Goal: Task Accomplishment & Management: Complete application form

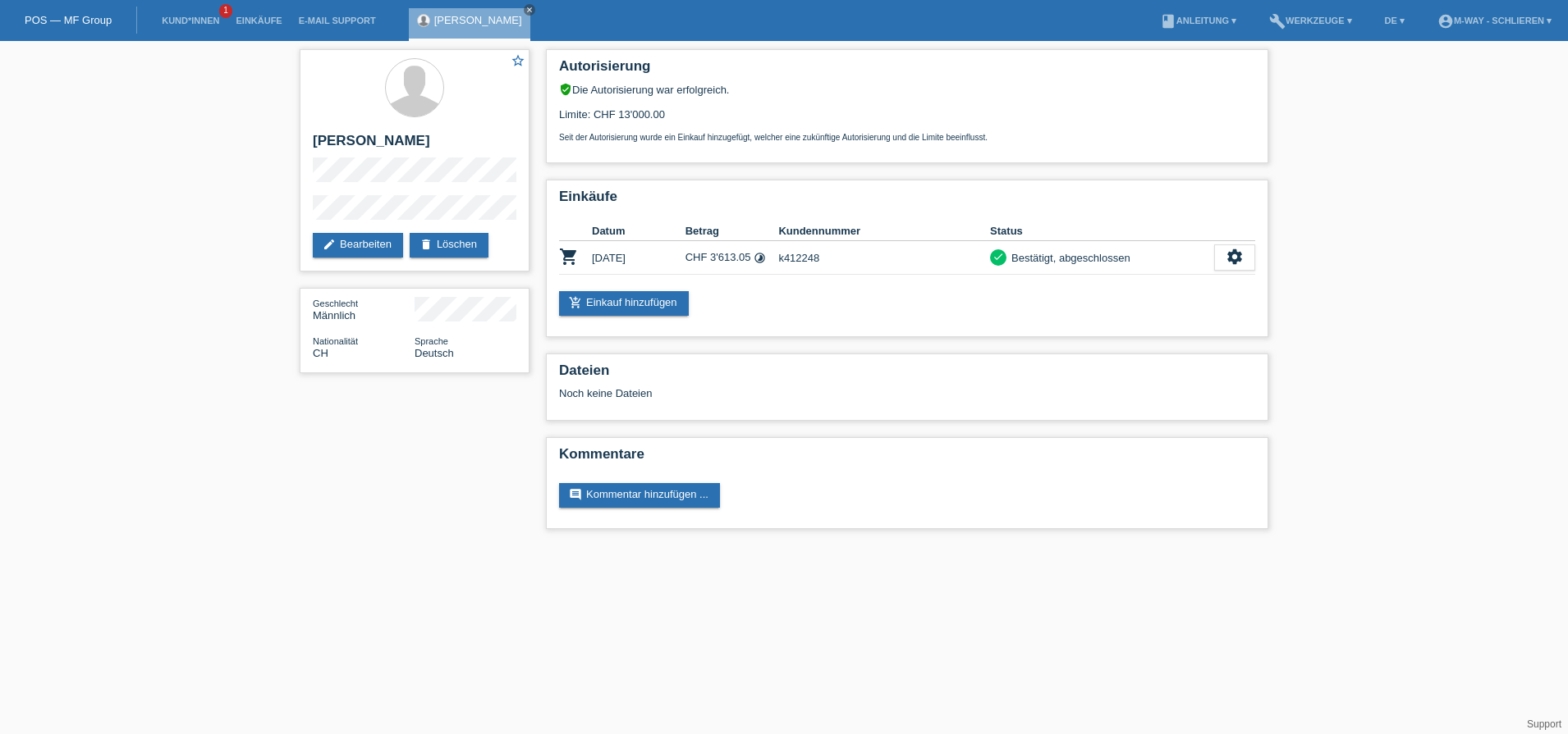
click at [178, 12] on li "Kund*innen 1" at bounding box center [190, 21] width 74 height 42
click at [180, 19] on link "Kund*innen" at bounding box center [190, 20] width 74 height 10
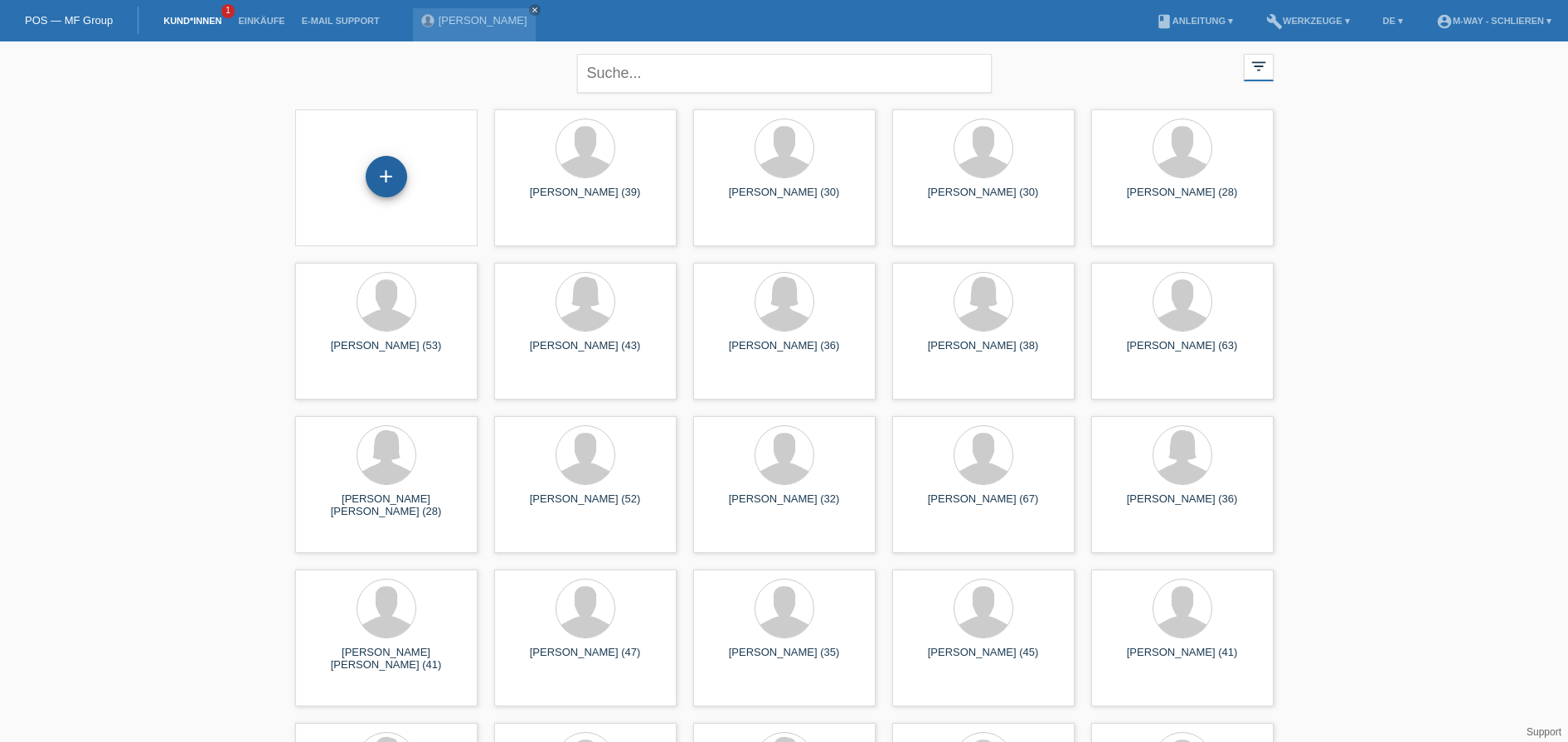
click at [387, 179] on div "+" at bounding box center [386, 177] width 42 height 42
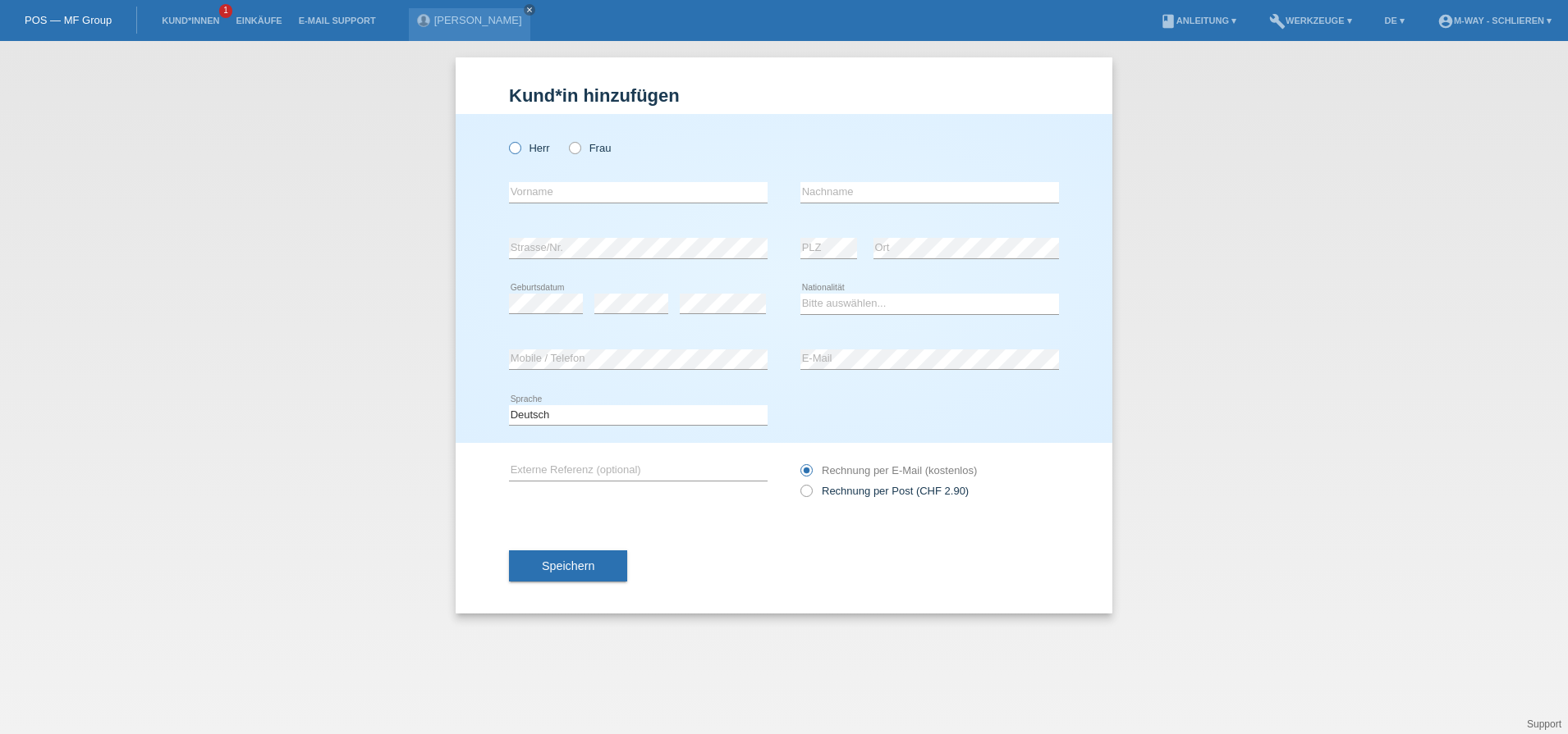
click at [522, 144] on label "Herr" at bounding box center [530, 148] width 41 height 12
click at [520, 144] on input "Herr" at bounding box center [514, 147] width 11 height 11
radio input "true"
click at [566, 139] on icon at bounding box center [566, 139] width 0 height 0
click at [580, 145] on input "Frau" at bounding box center [574, 147] width 11 height 11
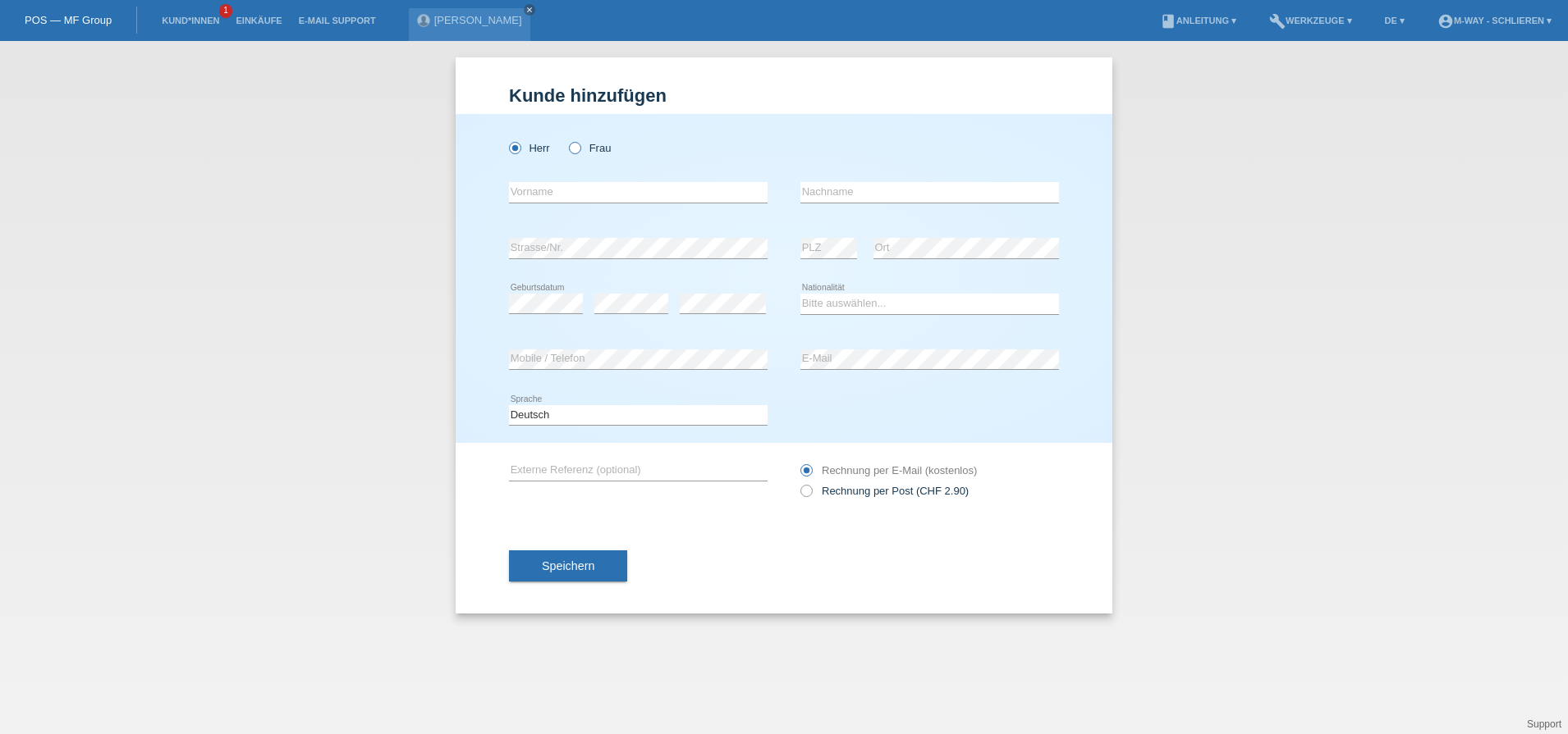
radio input "true"
click at [584, 187] on input "text" at bounding box center [638, 192] width 259 height 20
click at [532, 194] on input "dilla" at bounding box center [638, 192] width 259 height 20
type input "d"
type input "Prena"
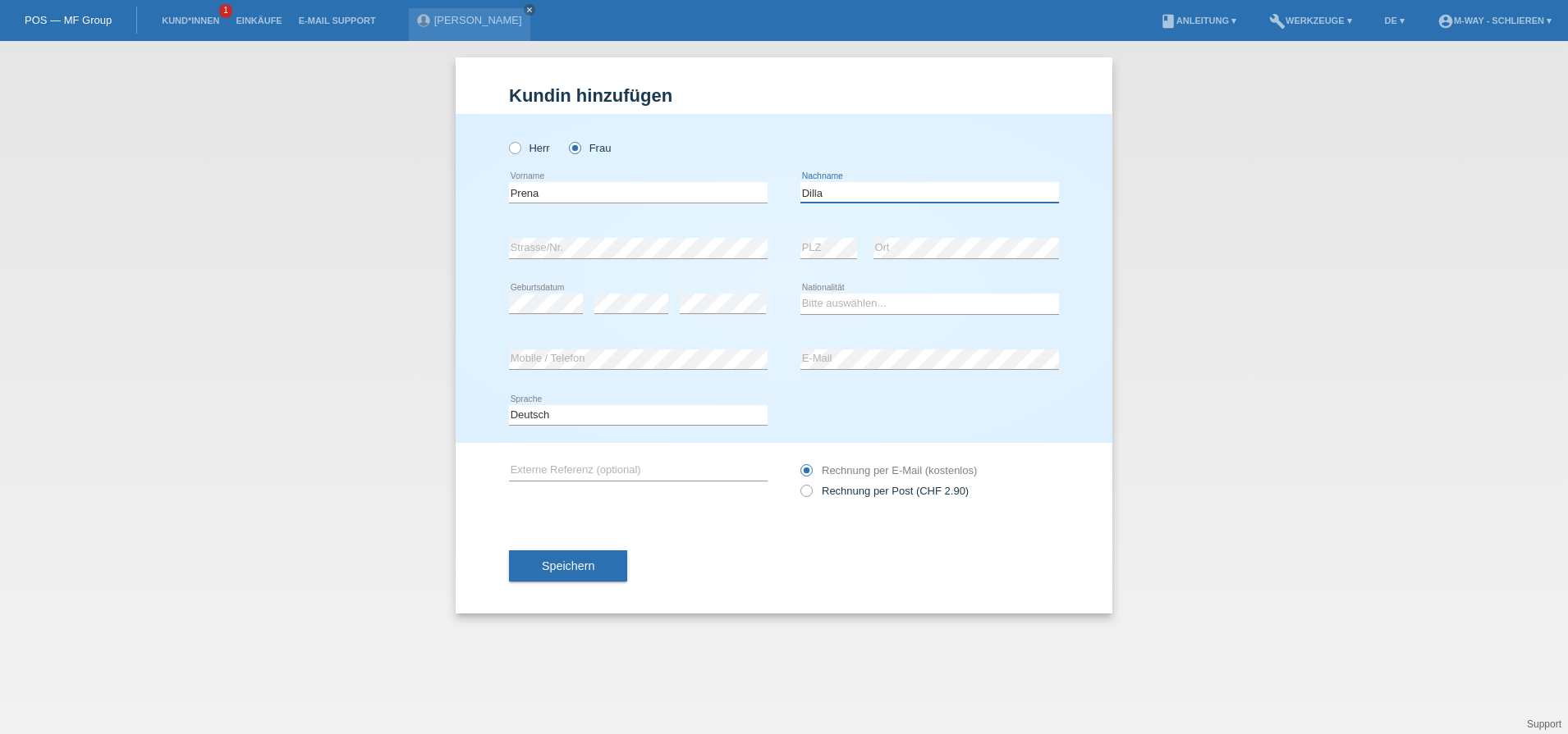
type input "Dilla"
click at [864, 295] on select "Bitte auswählen... Schweiz Deutschland Liechtenstein Österreich ------------ Af…" at bounding box center [930, 304] width 259 height 19
select select "CH"
click at [801, 294] on select "Bitte auswählen... Schweiz Deutschland Liechtenstein Österreich ------------ Af…" at bounding box center [930, 304] width 259 height 19
click at [605, 565] on button "Speichern" at bounding box center [568, 566] width 118 height 31
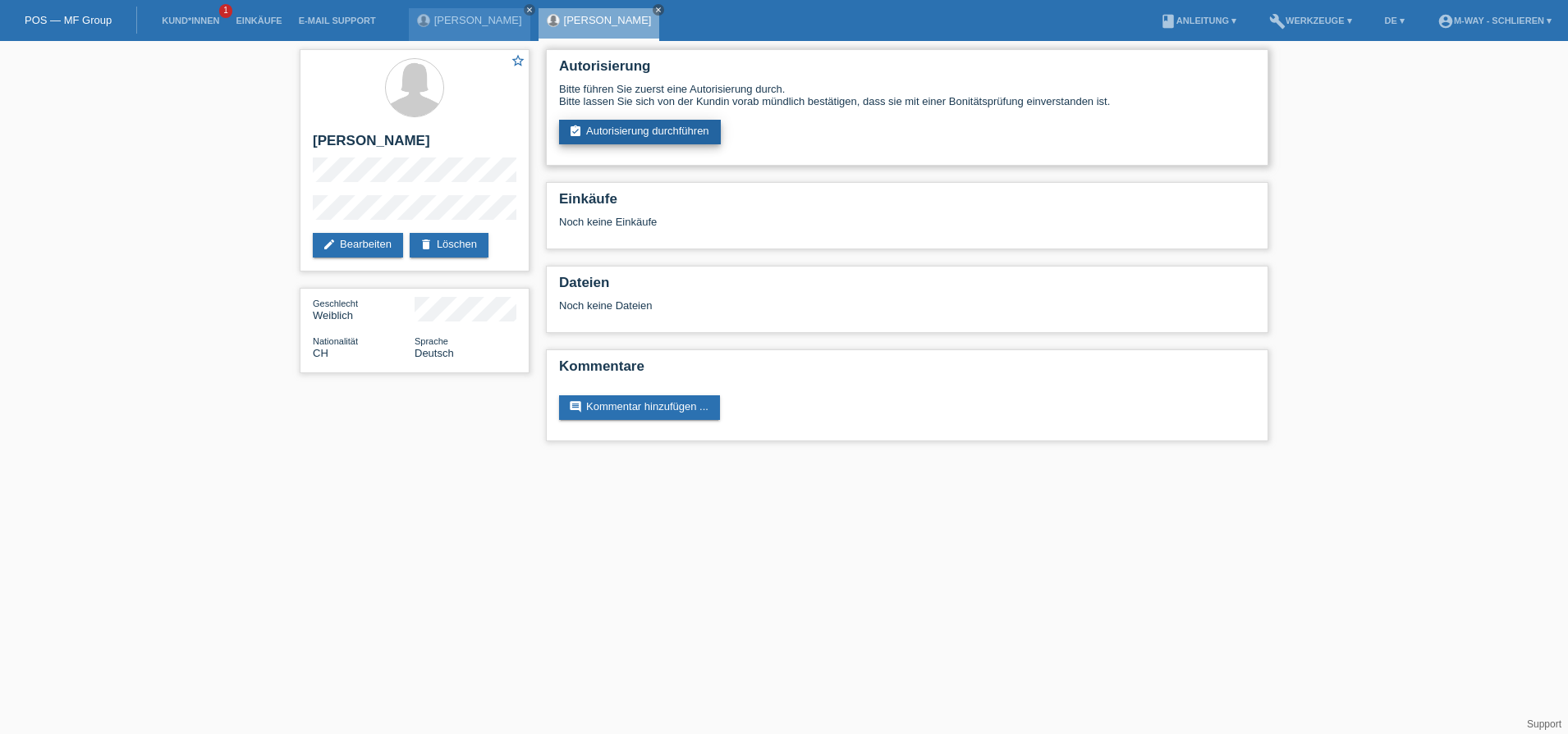
click at [684, 134] on link "assignment_turned_in Autorisierung durchführen" at bounding box center [640, 133] width 162 height 25
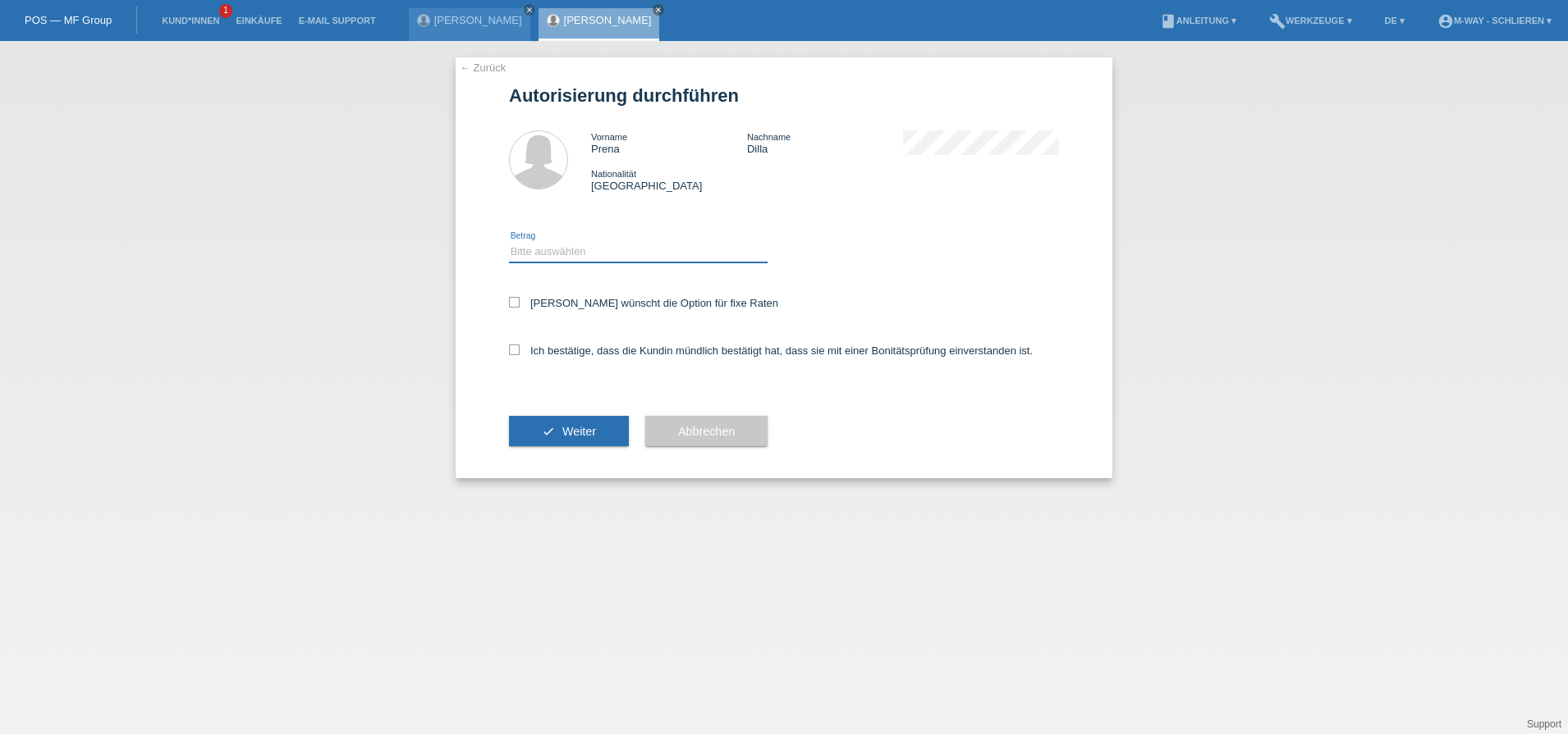
click at [538, 253] on select "Bitte auswählen CHF 1.00 - CHF 499.00 CHF 500.00 - CHF 1'999.00 CHF 2'000.00 - …" at bounding box center [638, 252] width 259 height 19
select select "3"
click at [510, 242] on select "Bitte auswählen CHF 1.00 - CHF 499.00 CHF 500.00 - CHF 1'999.00 CHF 2'000.00 - …" at bounding box center [638, 252] width 259 height 19
click at [517, 301] on icon at bounding box center [514, 302] width 11 height 11
click at [517, 301] on input "Kundin wünscht die Option für fixe Raten" at bounding box center [514, 302] width 11 height 11
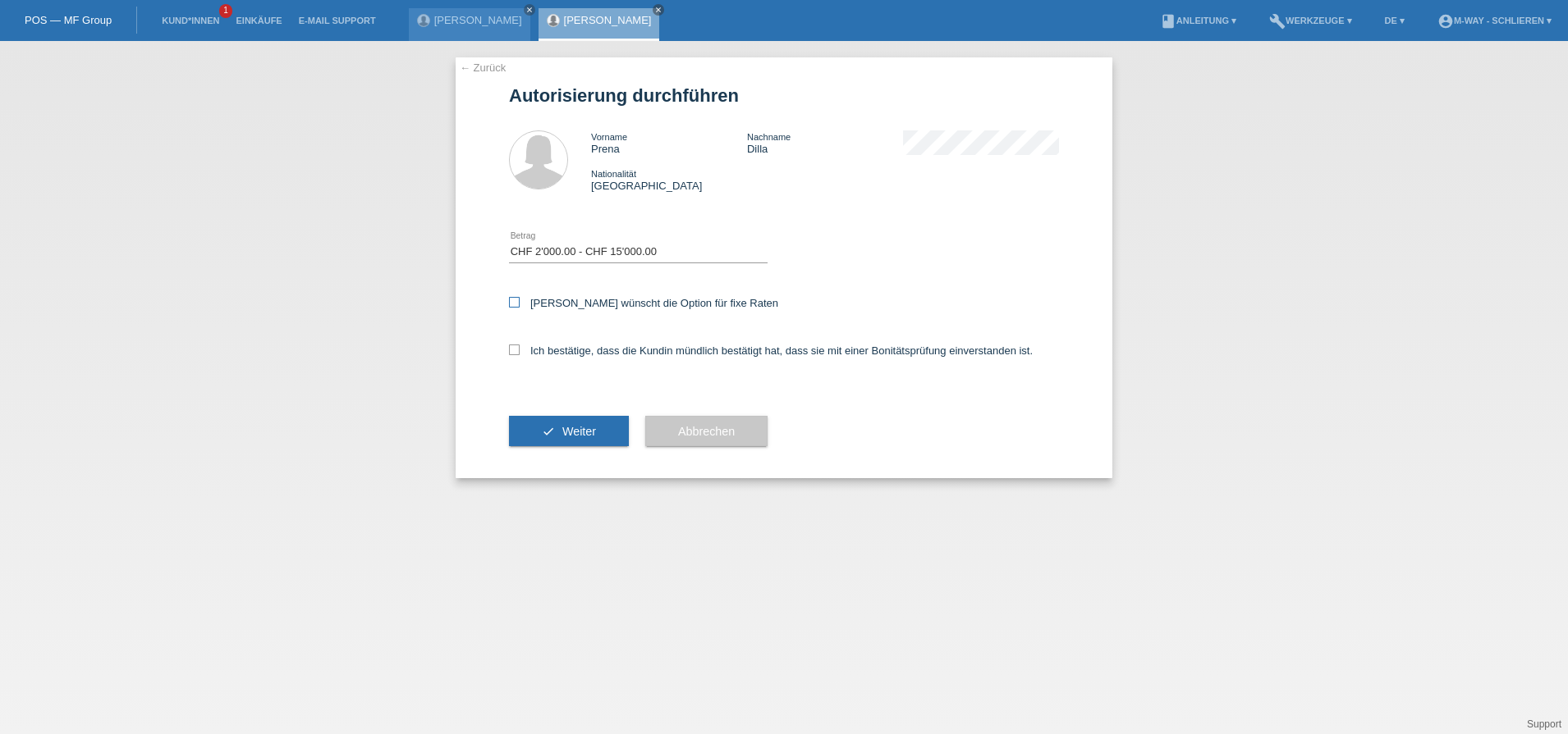
checkbox input "true"
click at [513, 352] on icon at bounding box center [514, 350] width 11 height 11
click at [513, 352] on input "Ich bestätige, dass die Kundin mündlich bestätigt hat, dass sie mit einer Bonit…" at bounding box center [514, 350] width 11 height 11
checkbox input "true"
click at [593, 427] on span "Weiter" at bounding box center [579, 431] width 34 height 13
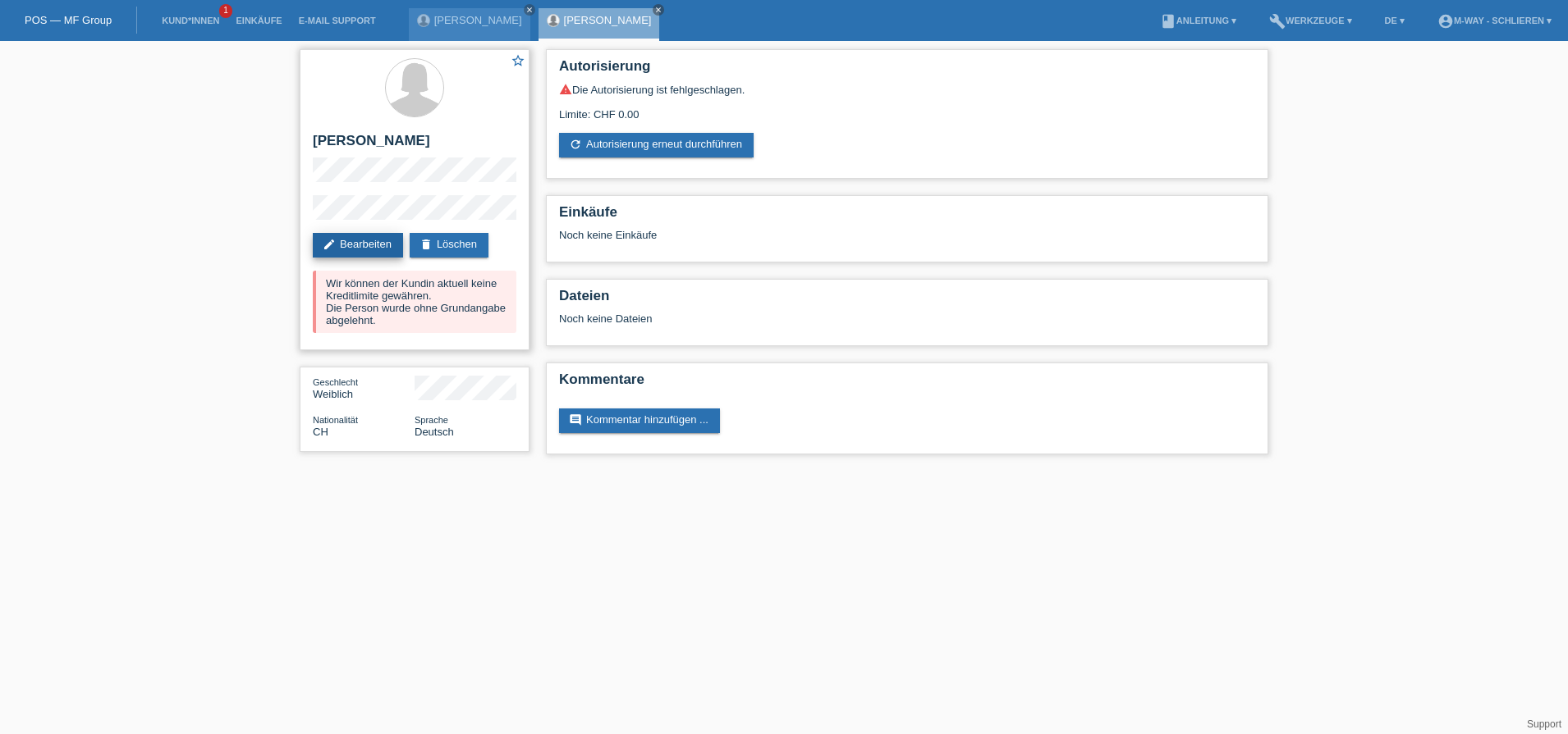
click at [363, 252] on link "edit Bearbeiten" at bounding box center [358, 246] width 90 height 25
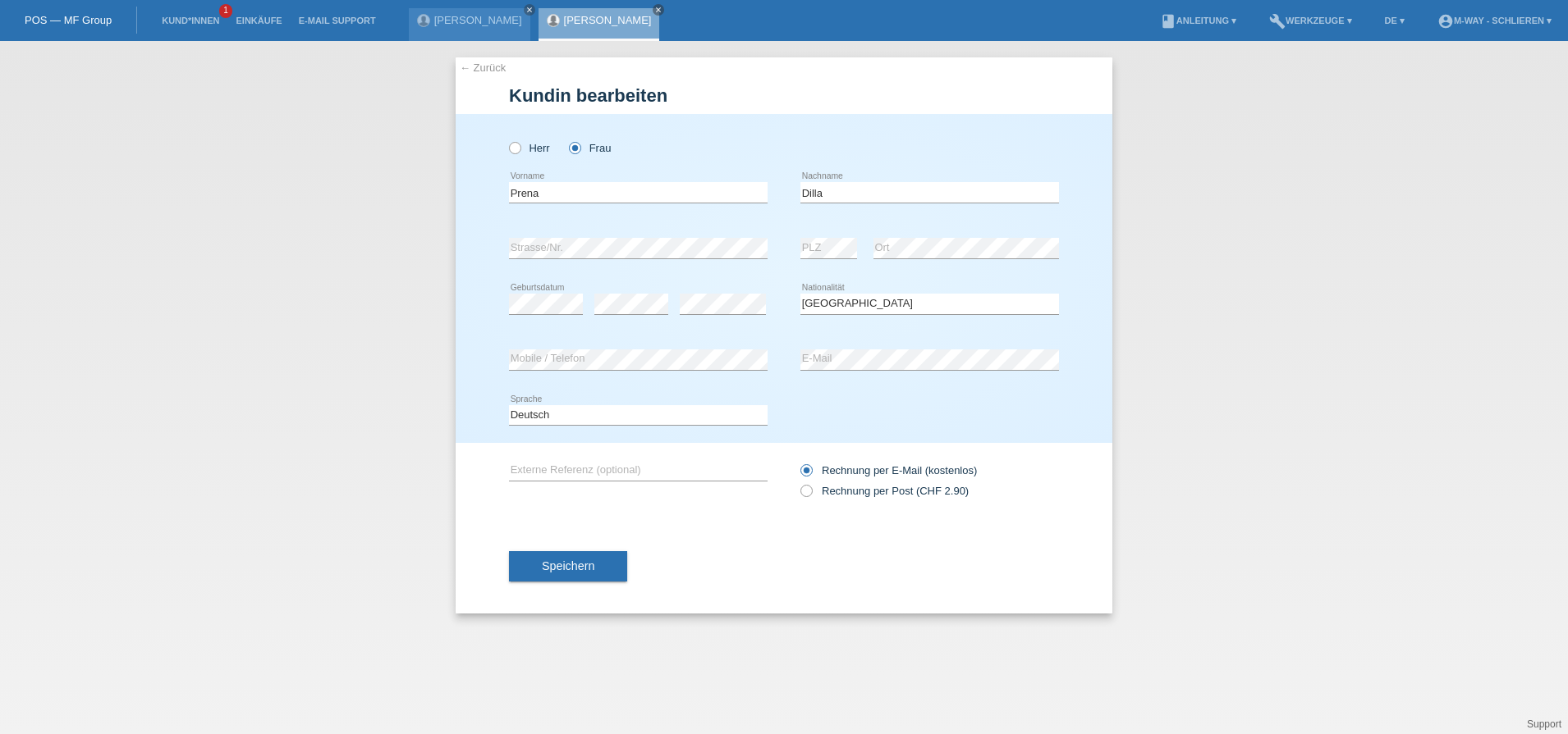
select select "CH"
click at [577, 575] on button "Speichern" at bounding box center [568, 566] width 118 height 31
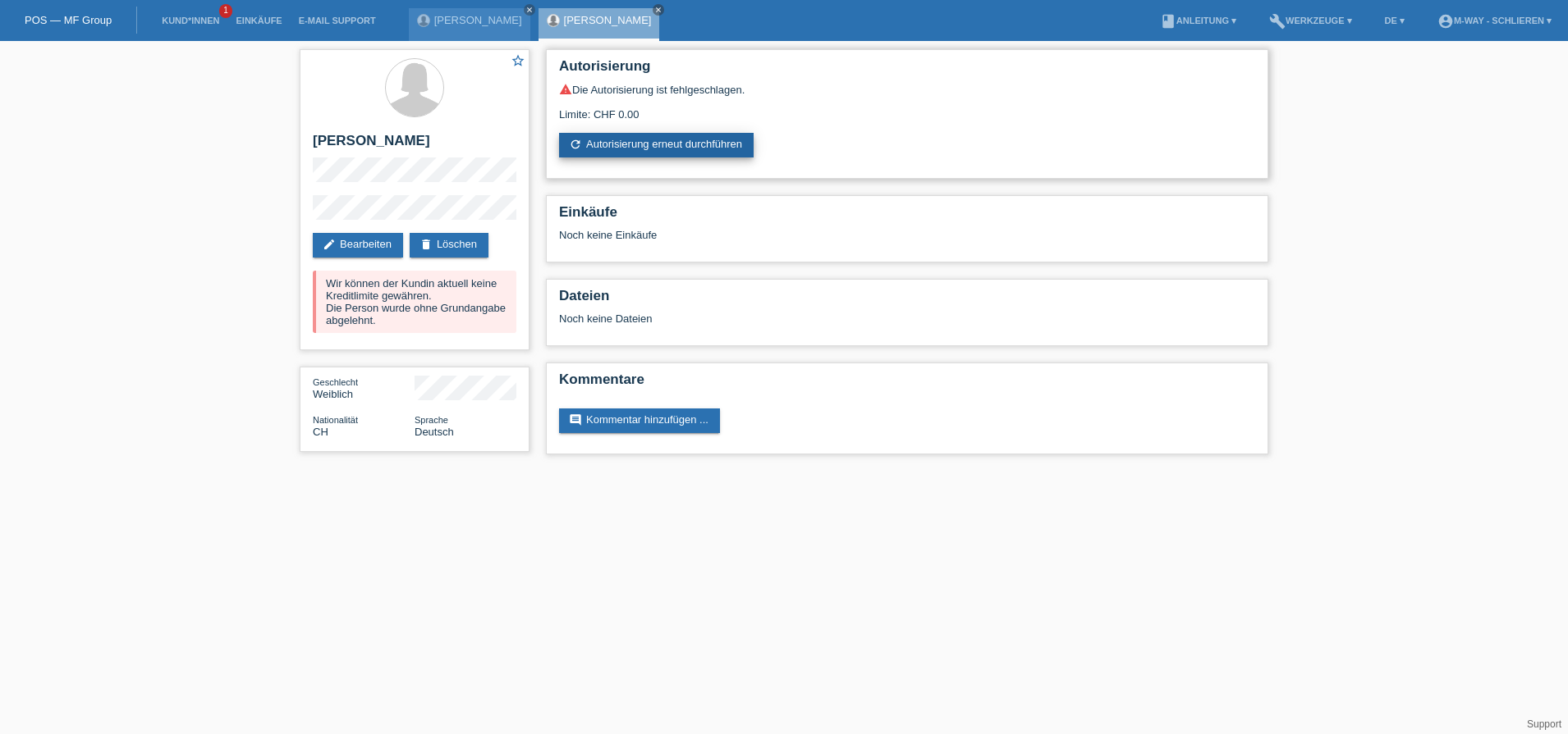
click at [635, 149] on link "refresh Autorisierung erneut durchführen" at bounding box center [657, 145] width 194 height 25
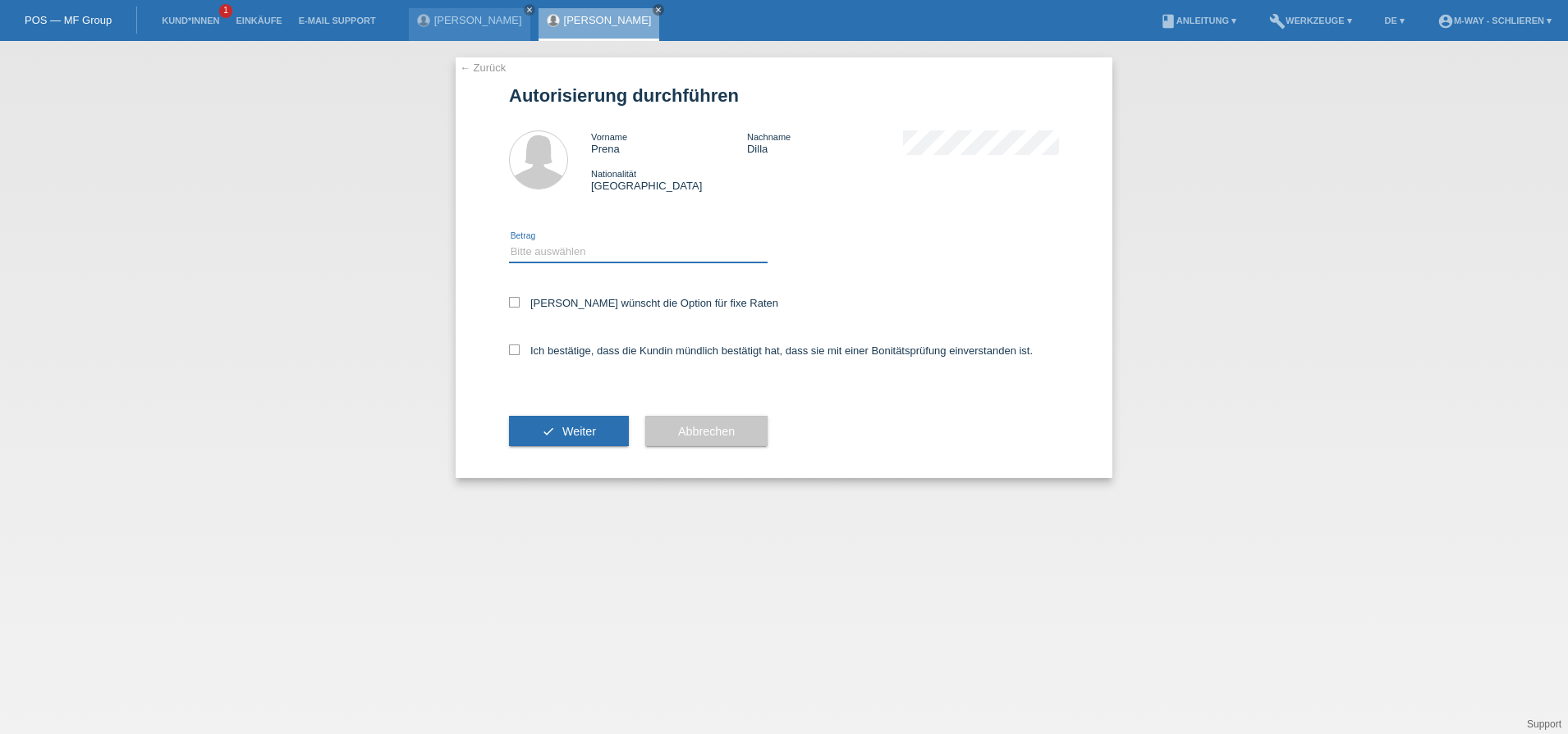
click at [558, 248] on select "Bitte auswählen CHF 1.00 - CHF 499.00 CHF 500.00 - CHF 1'999.00 CHF 2'000.00 - …" at bounding box center [638, 252] width 259 height 19
select select "3"
click at [510, 242] on select "Bitte auswählen CHF 1.00 - CHF 499.00 CHF 500.00 - CHF 1'999.00 CHF 2'000.00 - …" at bounding box center [638, 252] width 259 height 19
click at [510, 305] on icon at bounding box center [514, 302] width 11 height 11
click at [510, 305] on input "Kundin wünscht die Option für fixe Raten" at bounding box center [514, 302] width 11 height 11
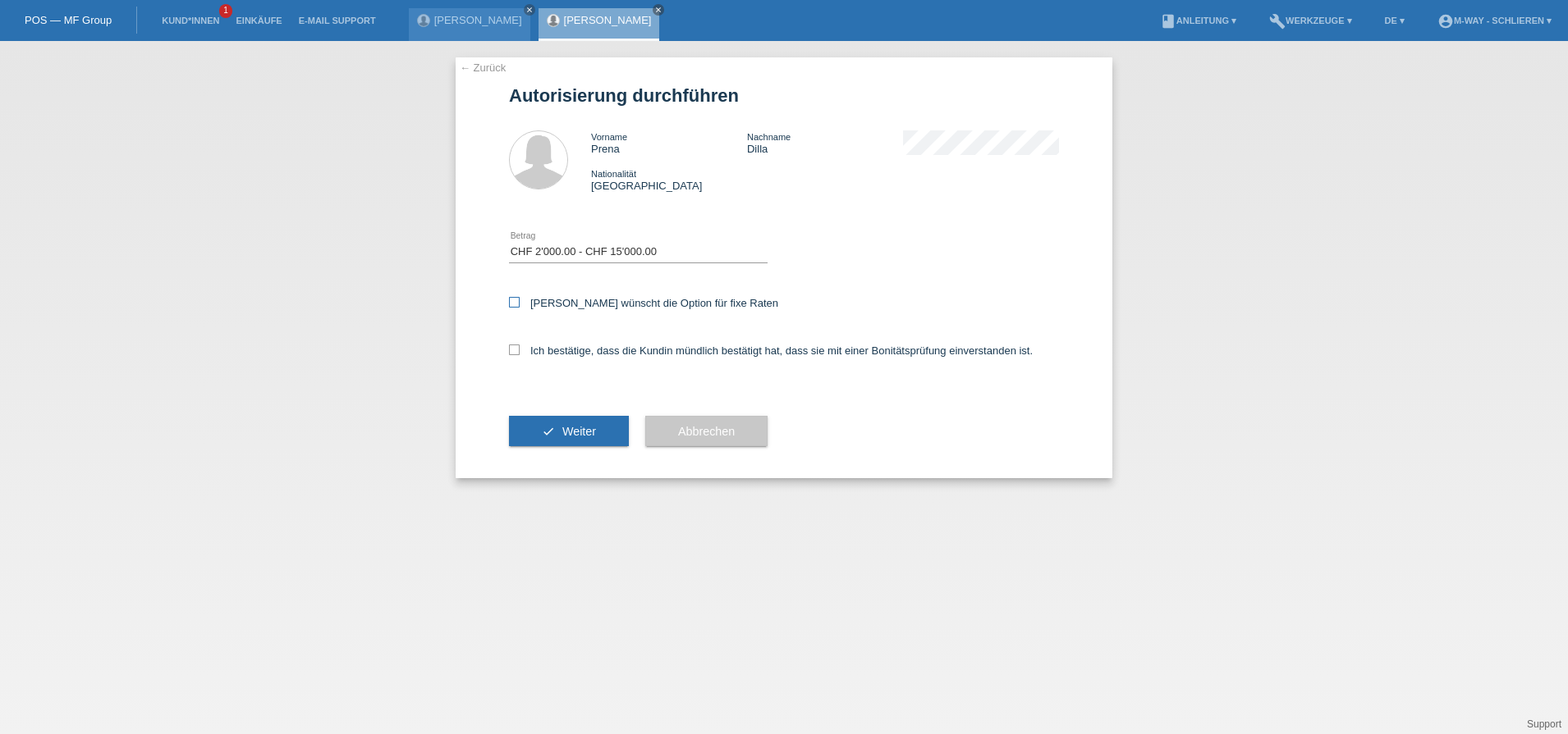
checkbox input "true"
click at [513, 346] on icon at bounding box center [514, 350] width 11 height 11
click at [513, 346] on input "Ich bestätige, dass die Kundin mündlich bestätigt hat, dass sie mit einer Bonit…" at bounding box center [514, 350] width 11 height 11
checkbox input "true"
click at [548, 431] on button "check Weiter" at bounding box center [569, 431] width 120 height 31
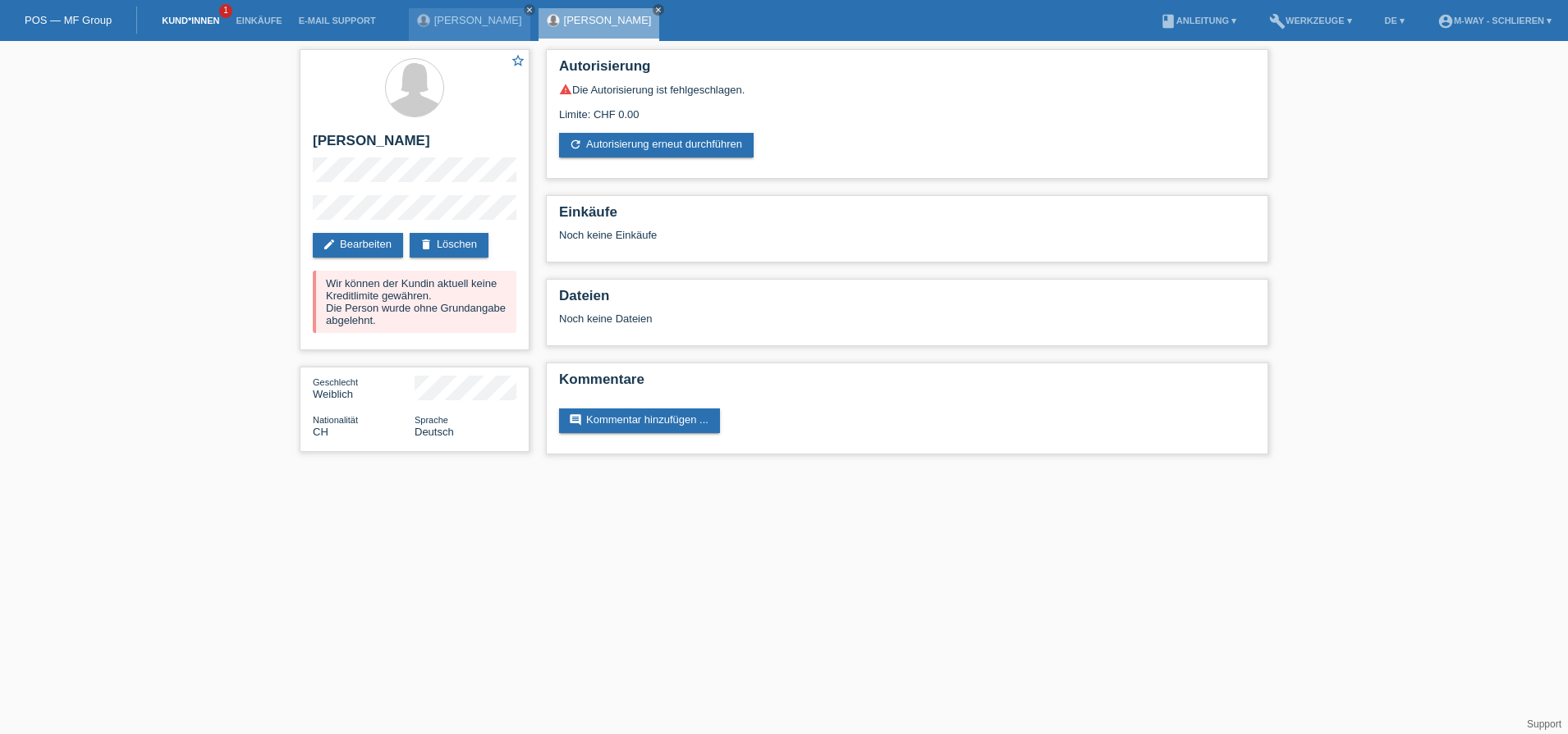
click at [187, 21] on link "Kund*innen" at bounding box center [190, 20] width 74 height 10
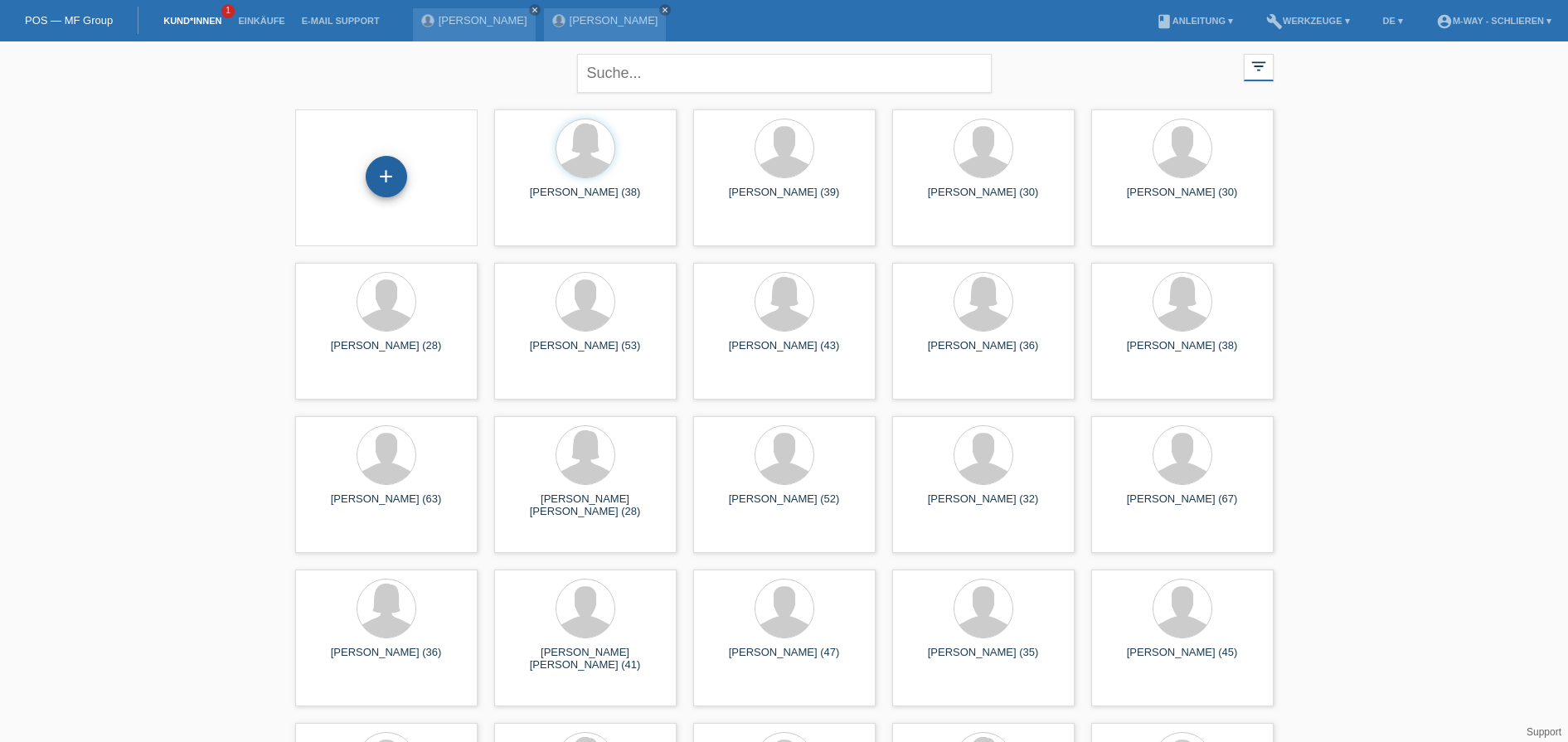
click at [390, 179] on div "+" at bounding box center [386, 177] width 42 height 42
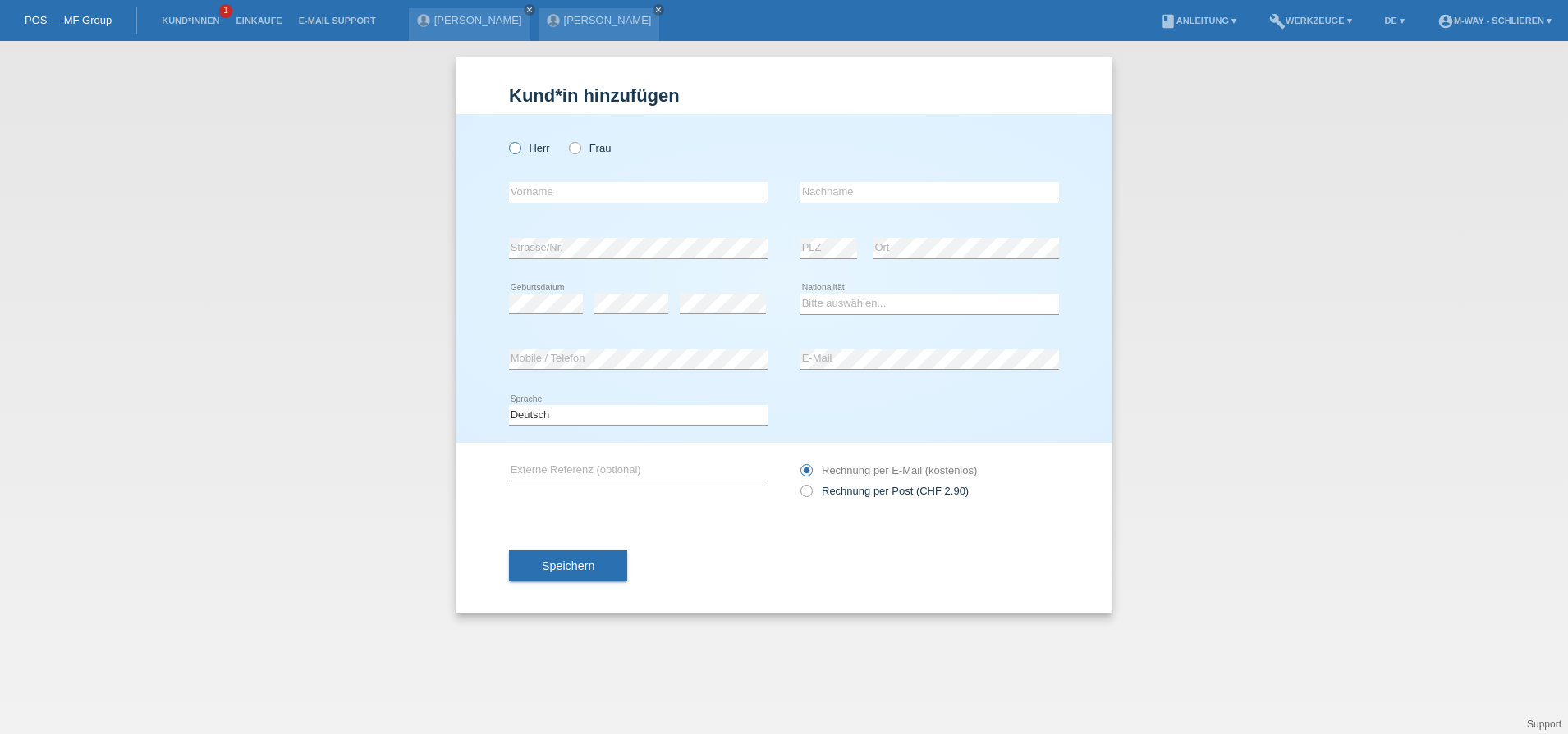
click at [507, 139] on icon at bounding box center [507, 139] width 0 height 0
click at [513, 148] on input "Herr" at bounding box center [514, 147] width 11 height 11
radio input "true"
click at [611, 188] on input "text" at bounding box center [638, 192] width 259 height 20
type input "D"
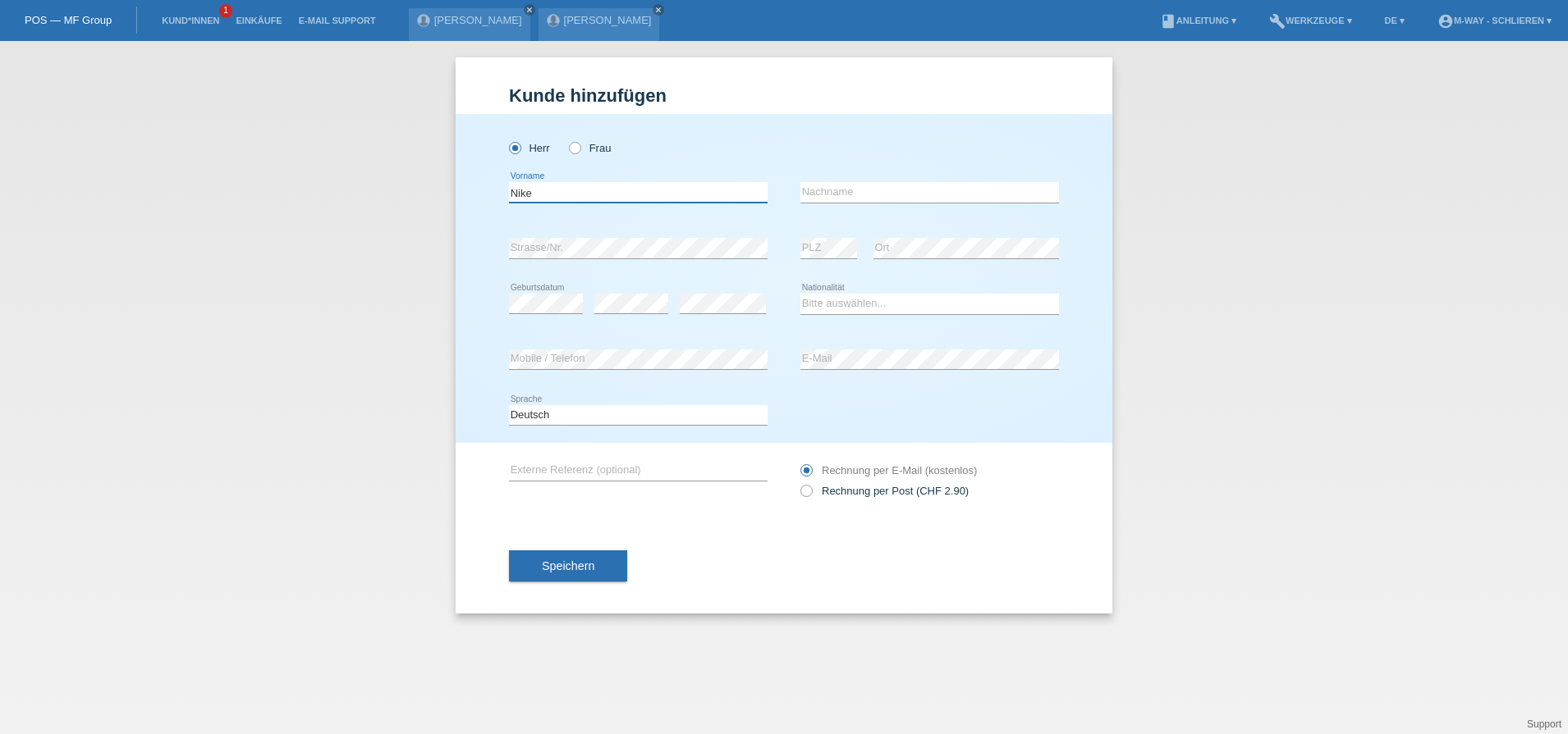
type input "Nike"
click at [833, 197] on input "text" at bounding box center [930, 192] width 259 height 20
type input "Dilla"
click at [808, 306] on select "Bitte auswählen... Schweiz Deutschland Liechtenstein Österreich ------------ Af…" at bounding box center [930, 304] width 259 height 19
select select "XK"
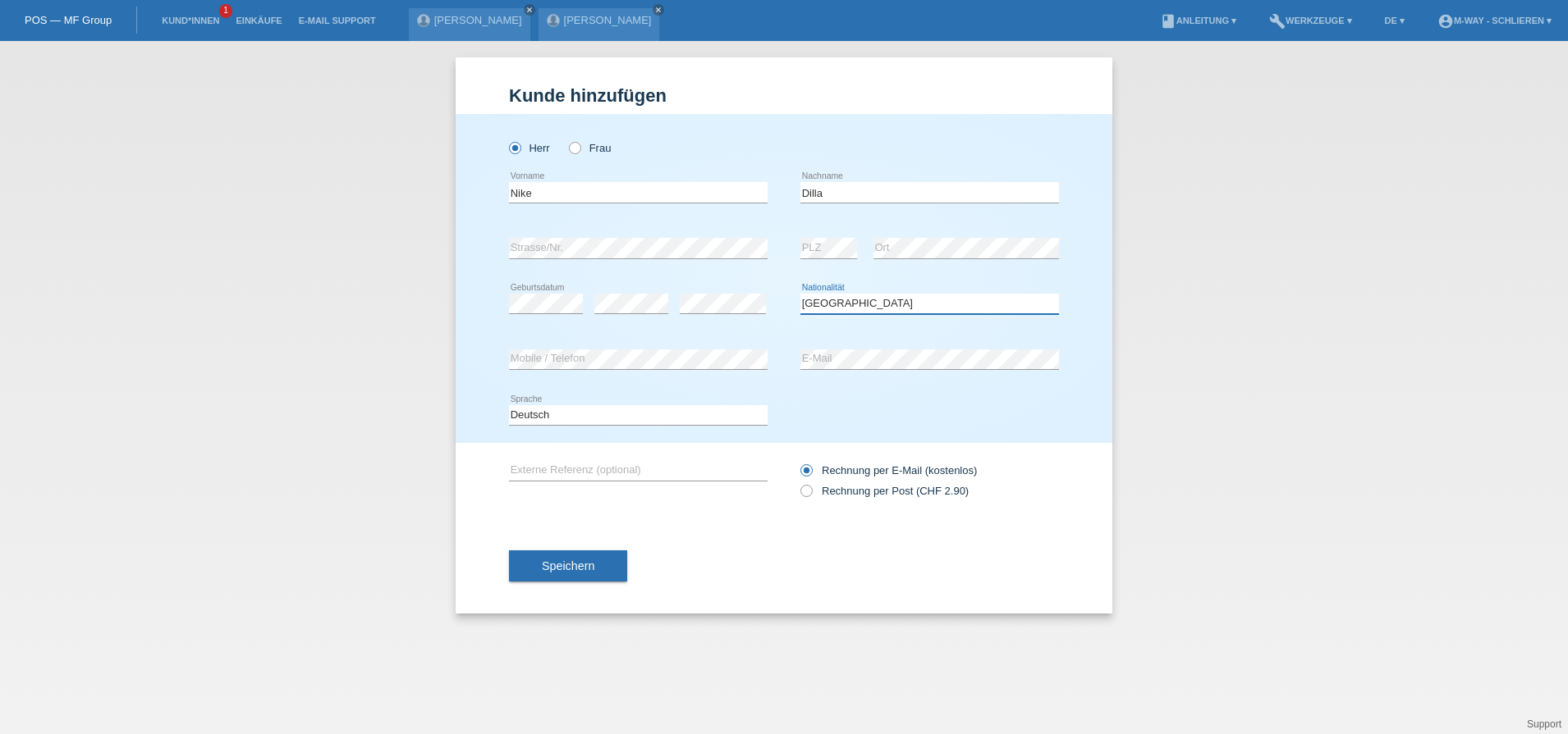
click at [801, 294] on select "Bitte auswählen... Schweiz Deutschland Liechtenstein Österreich ------------ Af…" at bounding box center [930, 304] width 259 height 19
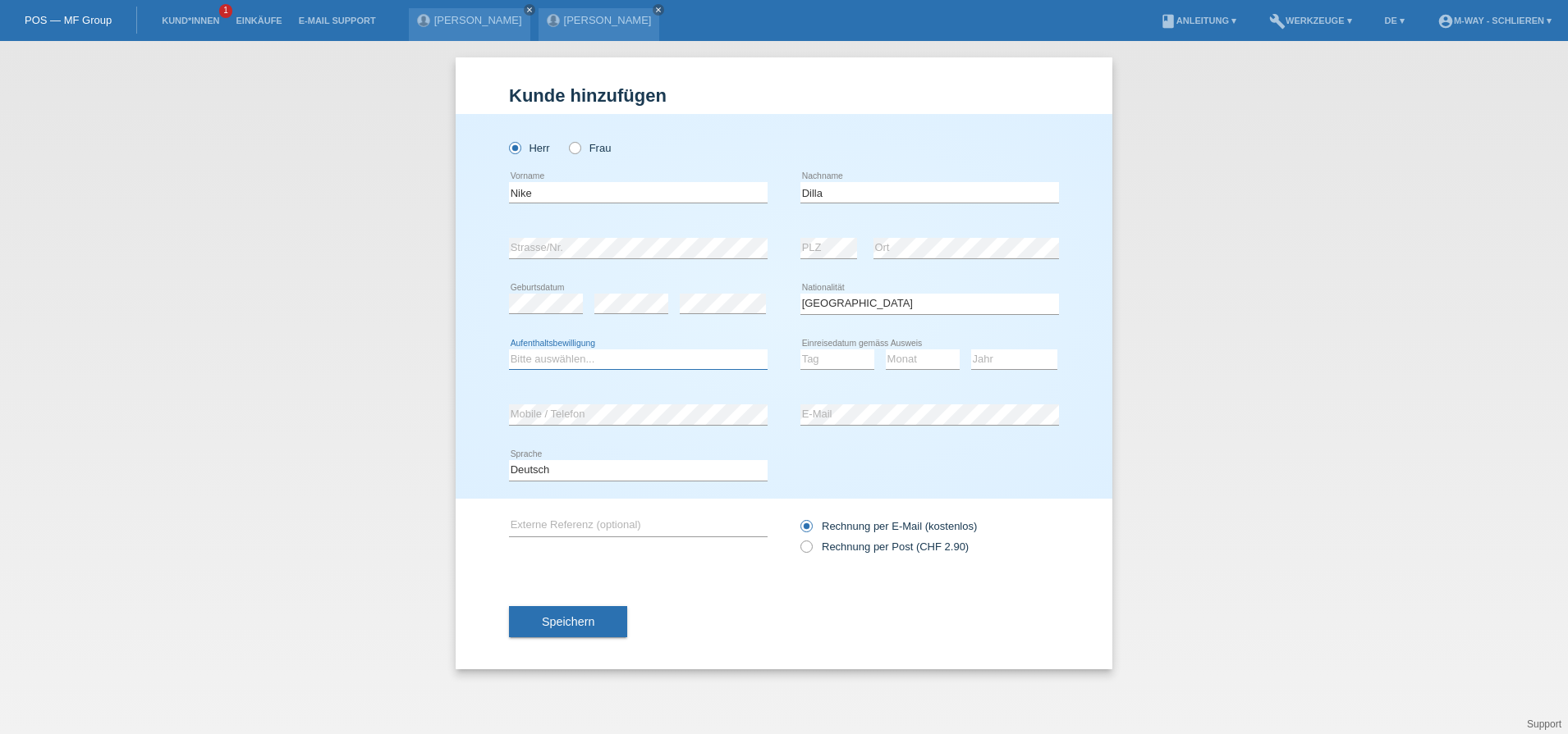
click at [610, 353] on select "Bitte auswählen... C B B - Flüchtlingsstatus Andere" at bounding box center [638, 359] width 259 height 19
select select "C"
click at [510, 350] on select "Bitte auswählen... C B B - Flüchtlingsstatus Andere" at bounding box center [638, 359] width 259 height 19
click at [827, 363] on select "Tag 01 02 03 04 05 06 07 08 09 10 11" at bounding box center [837, 359] width 74 height 19
select select "18"
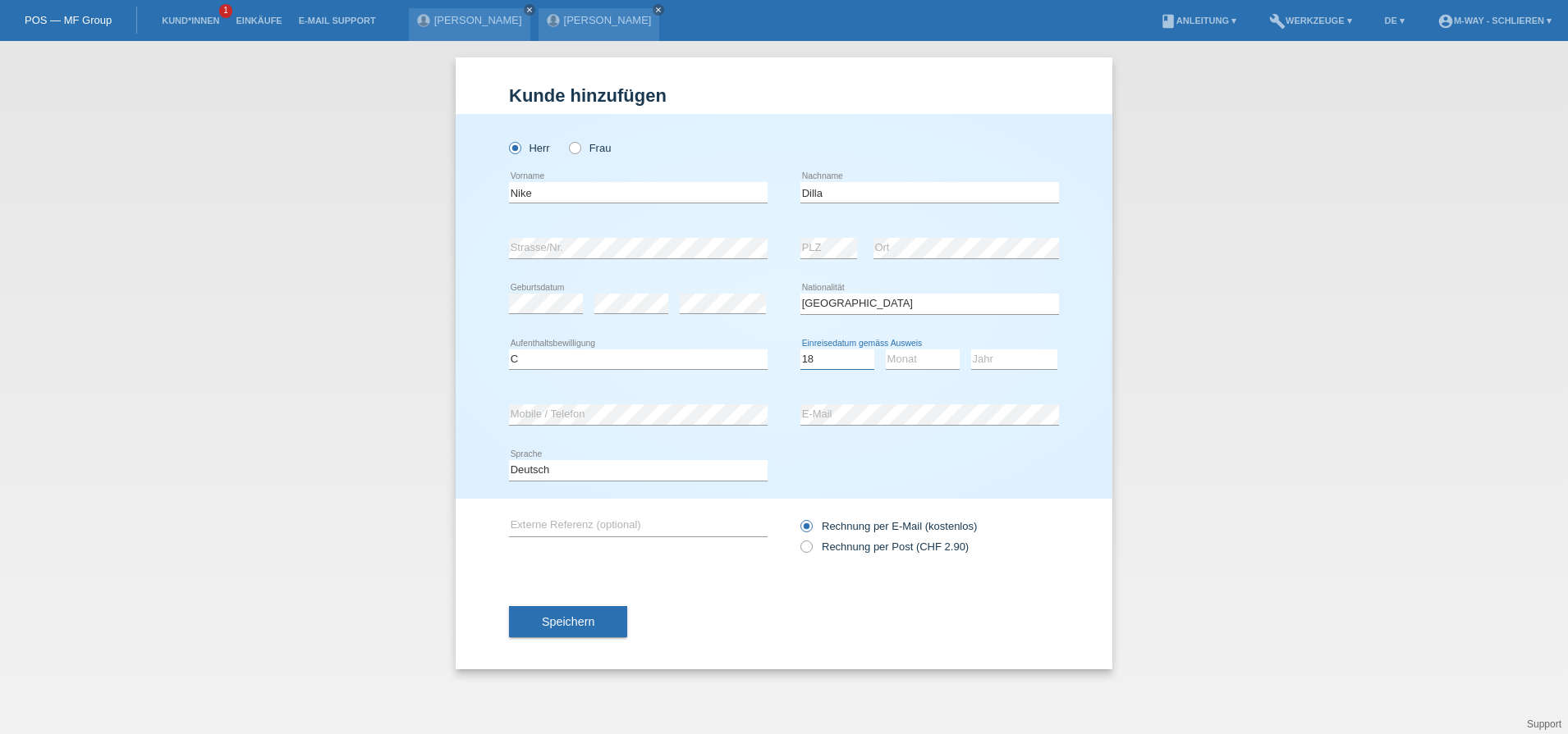
click at [801, 350] on select "Tag 01 02 03 04 05 06 07 08 09 10 11" at bounding box center [837, 359] width 74 height 19
click at [901, 355] on select "Monat 01 02 03 04 05 06 07 08 09 10 11" at bounding box center [923, 359] width 74 height 19
select select "11"
click at [886, 350] on select "Monat 01 02 03 04 05 06 07 08 09 10 11" at bounding box center [923, 359] width 74 height 19
click at [985, 360] on select "Jahr 2025 2024 2023 2022 2021 2020 2019 2018 2017 2016 2015 2014 2013 2012 2011…" at bounding box center [1014, 359] width 87 height 19
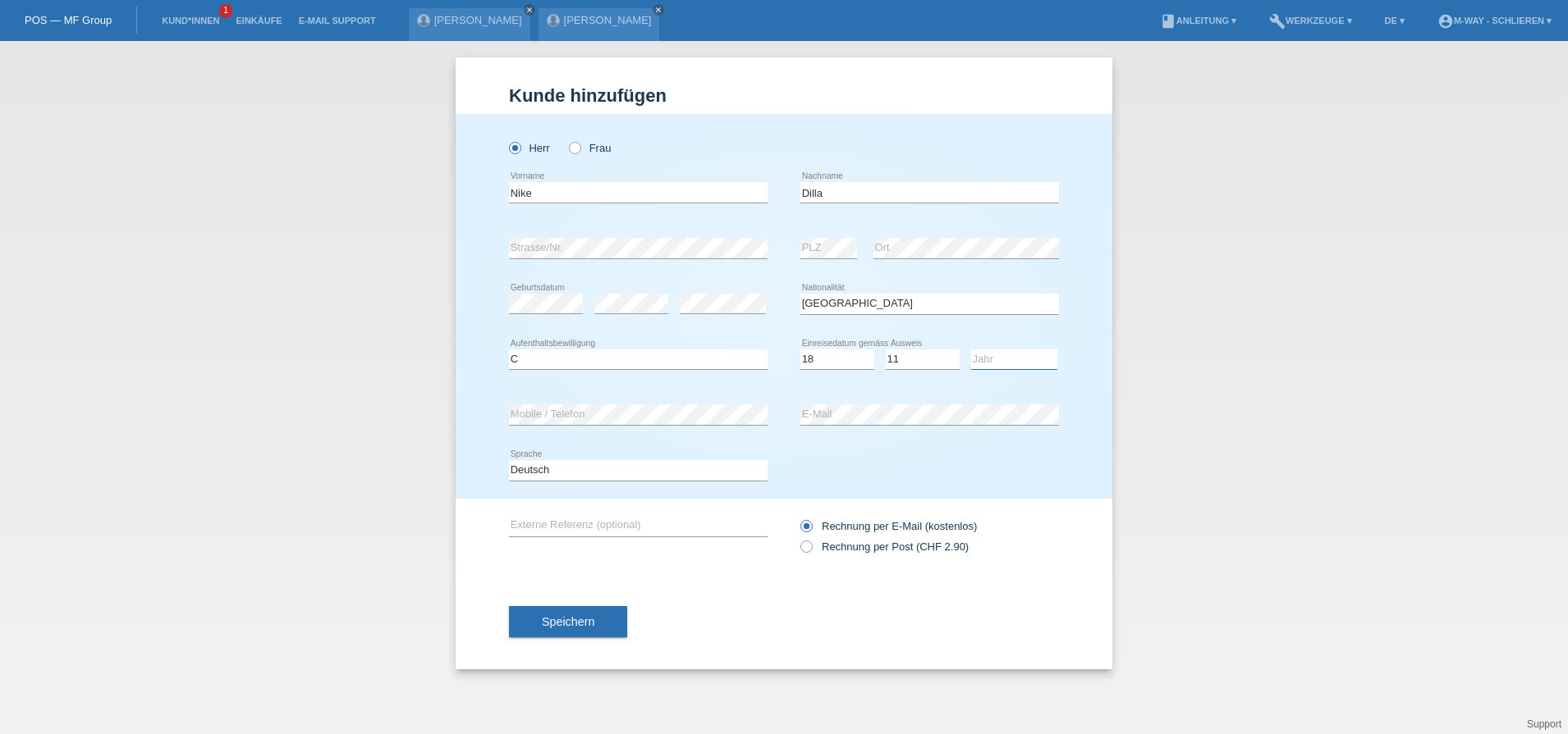
select select "2006"
click at [971, 350] on select "Jahr 2025 2024 2023 2022 2021 2020 2019 2018 2017 2016 2015 2014 2013 2012 2011…" at bounding box center [1014, 359] width 87 height 19
click at [596, 619] on button "Speichern" at bounding box center [568, 622] width 118 height 31
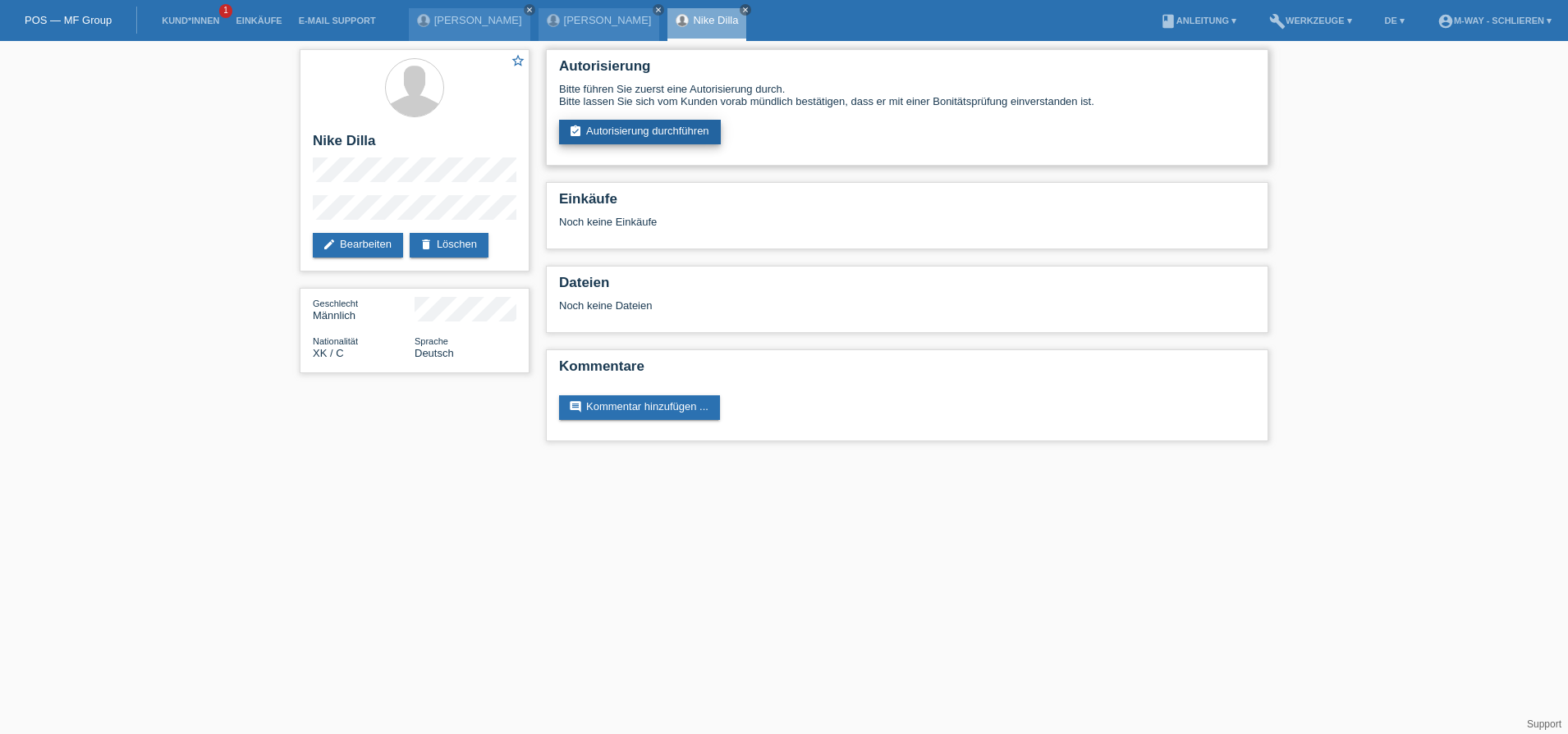
click at [661, 132] on link "assignment_turned_in Autorisierung durchführen" at bounding box center [640, 133] width 162 height 25
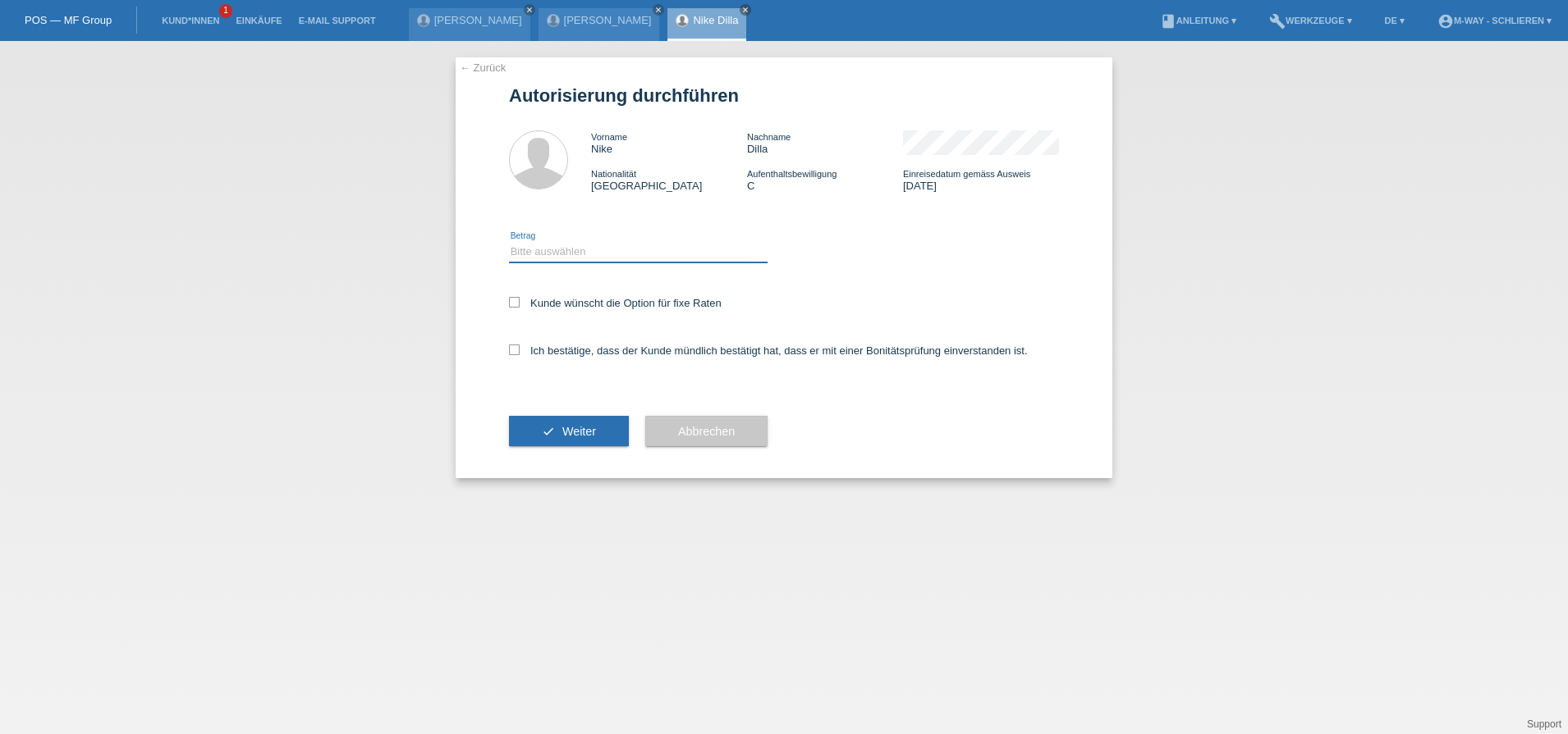
click at [578, 255] on select "Bitte auswählen CHF 1.00 - CHF 499.00 CHF 500.00 - CHF 1'999.00 CHF 2'000.00 - …" at bounding box center [638, 252] width 259 height 19
select select "3"
click at [510, 242] on select "Bitte auswählen CHF 1.00 - CHF 499.00 CHF 500.00 - CHF 1'999.00 CHF 2'000.00 - …" at bounding box center [638, 252] width 259 height 19
click at [512, 300] on icon at bounding box center [514, 302] width 11 height 11
click at [512, 300] on input "Kunde wünscht die Option für fixe Raten" at bounding box center [514, 302] width 11 height 11
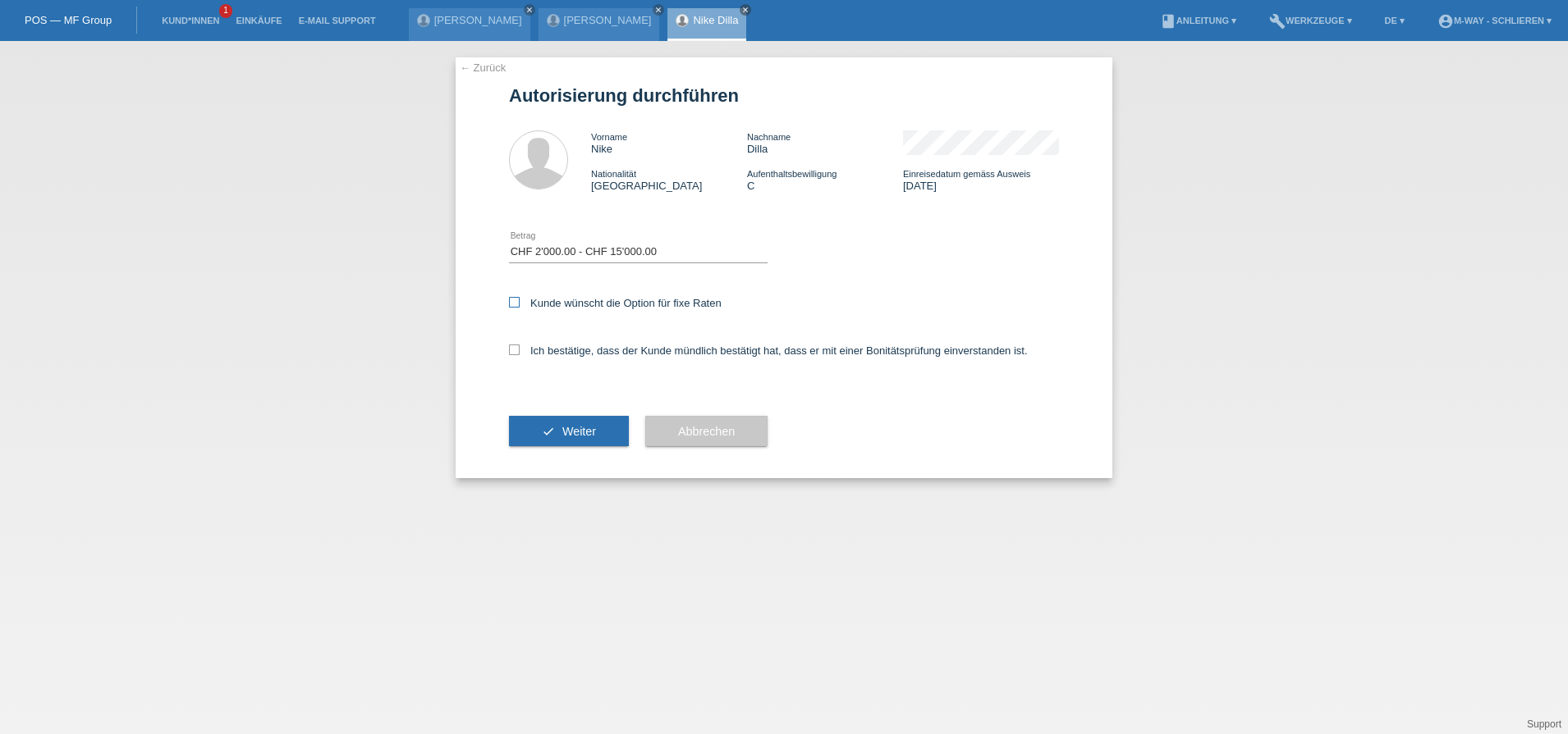
checkbox input "true"
click at [514, 346] on icon at bounding box center [514, 350] width 11 height 11
click at [514, 346] on input "Ich bestätige, dass der Kunde mündlich bestätigt hat, dass er mit einer Bonität…" at bounding box center [514, 350] width 11 height 11
checkbox input "true"
click at [582, 440] on button "check Weiter" at bounding box center [569, 431] width 120 height 31
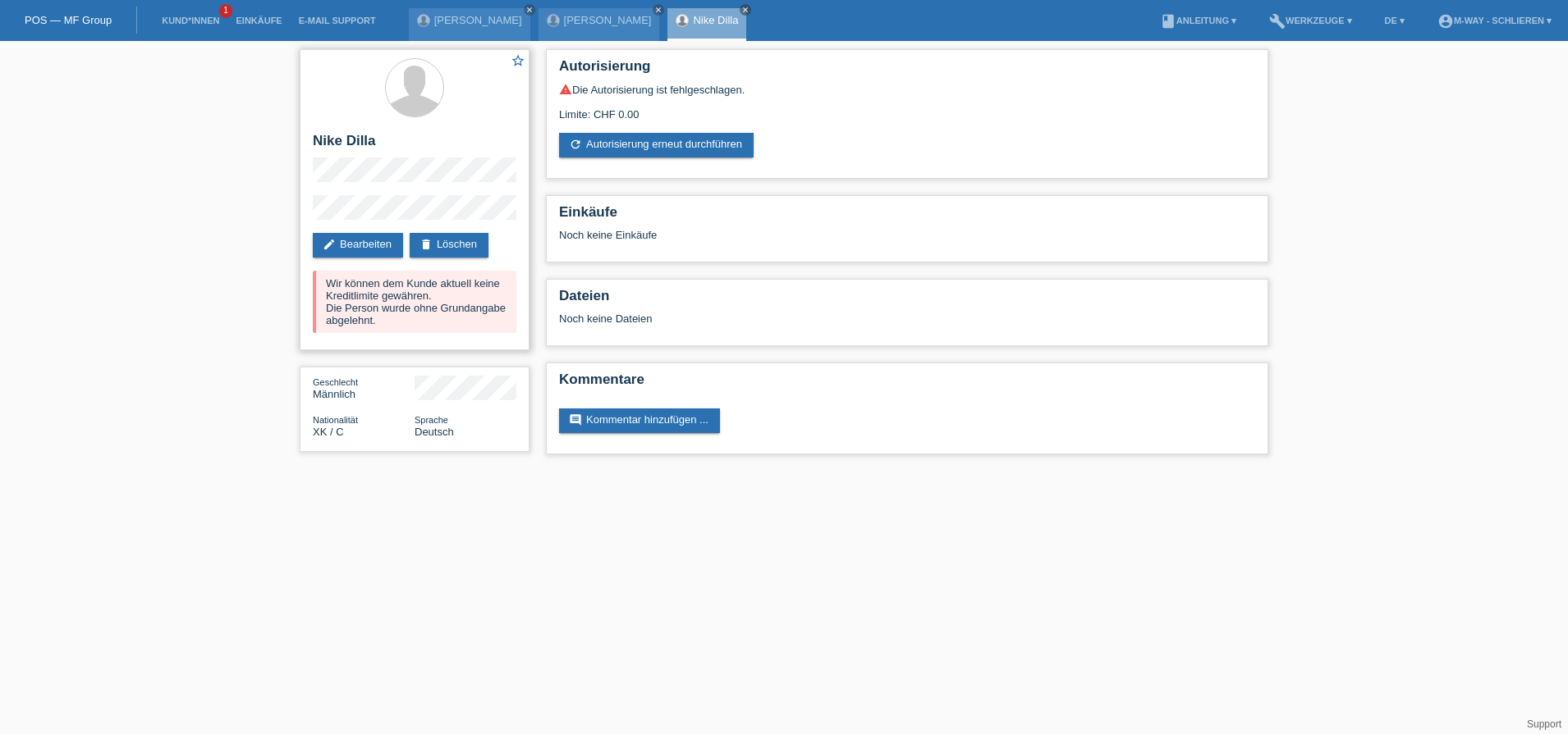
click at [445, 268] on div "star_border Nike Dilla edit Bearbeiten delete Löschen Wir können dem Kunde aktu…" at bounding box center [414, 199] width 230 height 301
click at [361, 241] on link "edit Bearbeiten" at bounding box center [358, 246] width 90 height 25
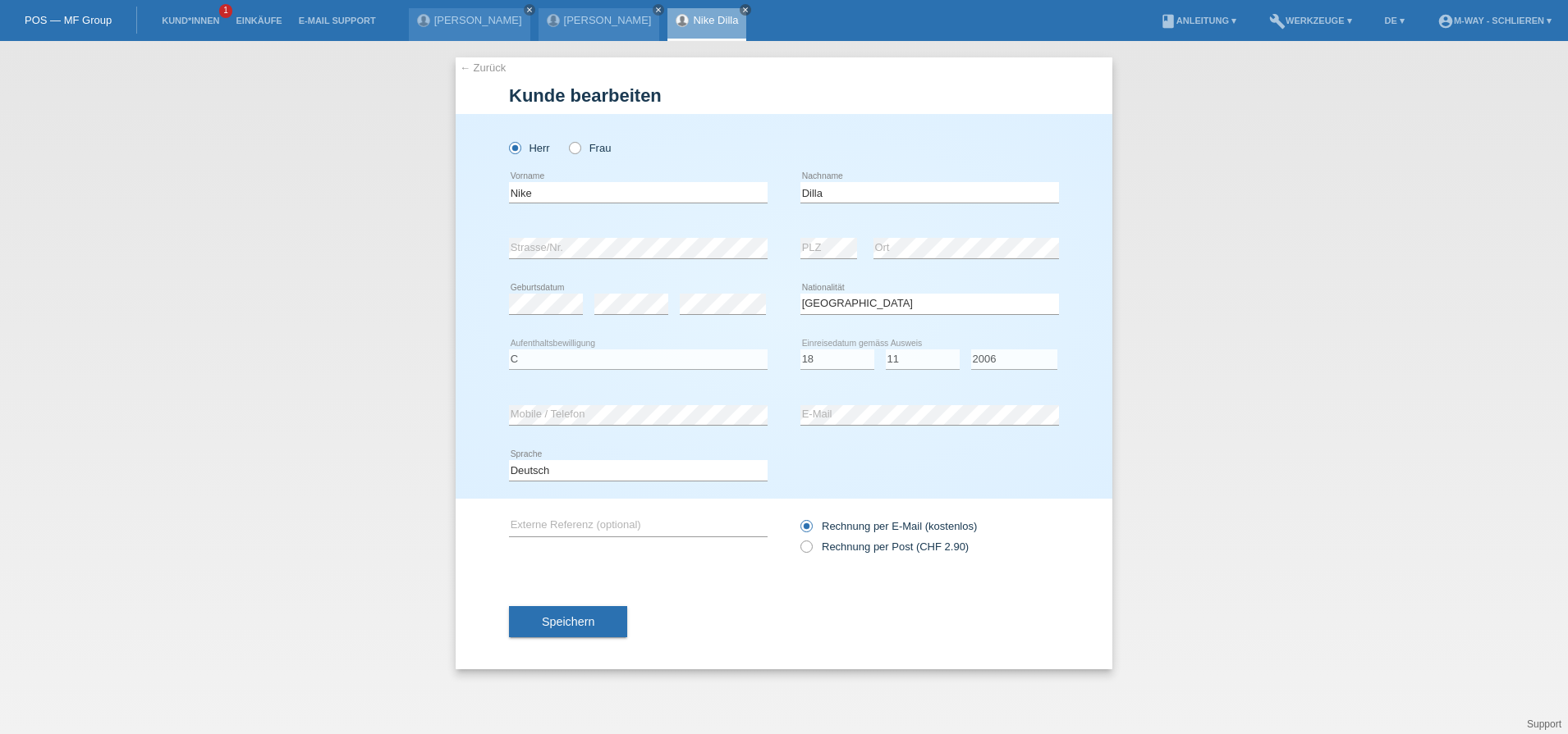
select select "XK"
select select "C"
select select "18"
select select "11"
select select "2006"
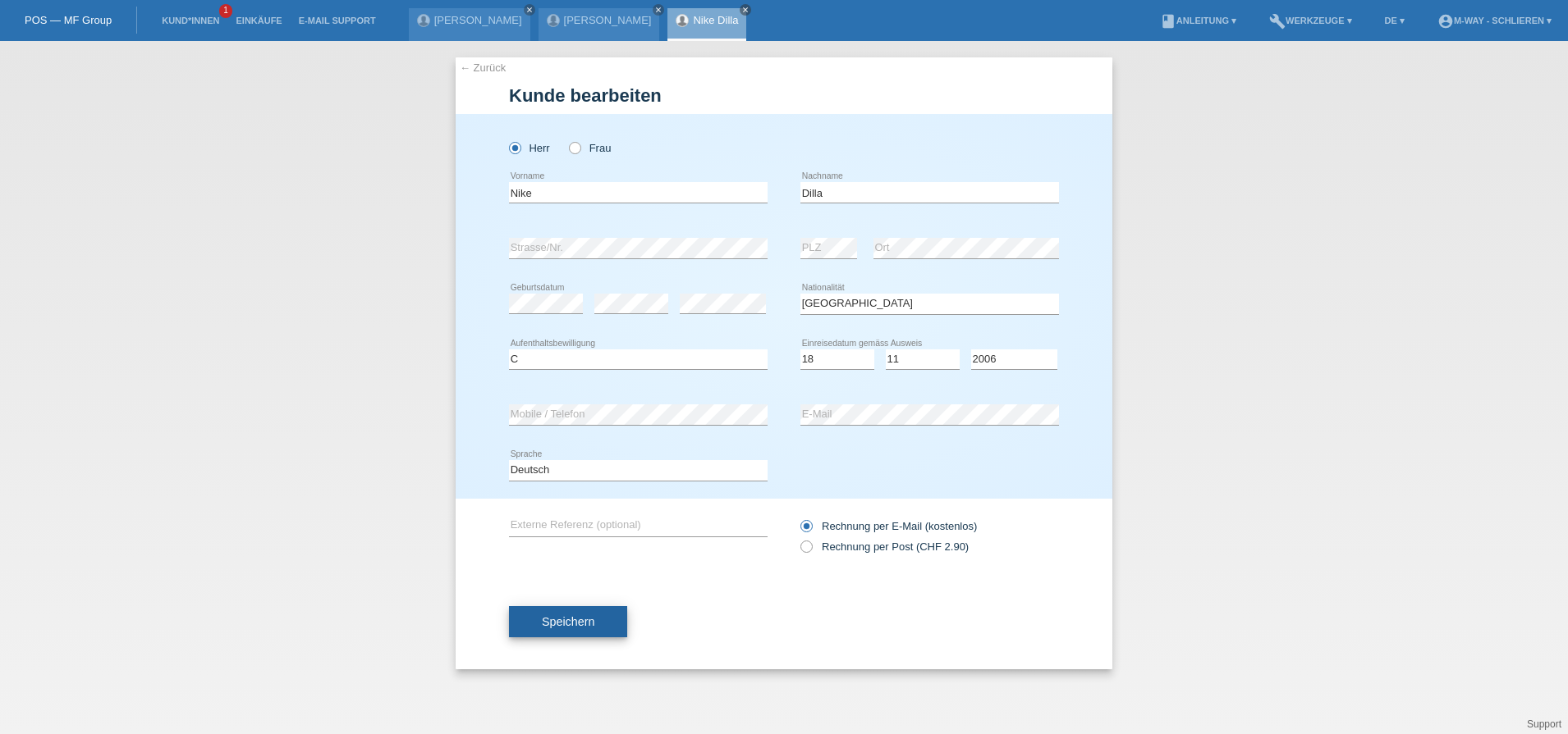
click at [590, 624] on span "Speichern" at bounding box center [568, 623] width 53 height 13
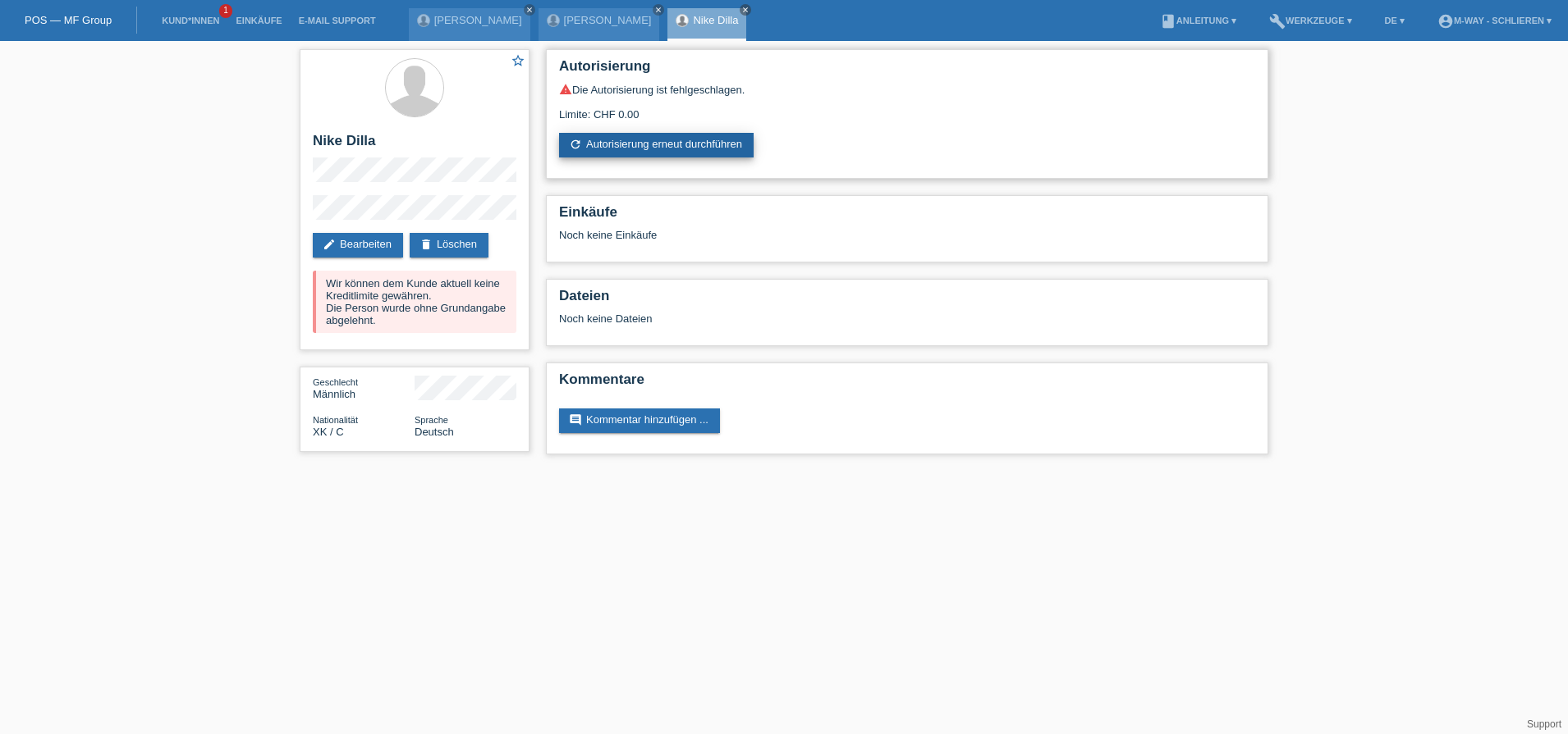
click at [709, 140] on link "refresh Autorisierung erneut durchführen" at bounding box center [657, 145] width 194 height 25
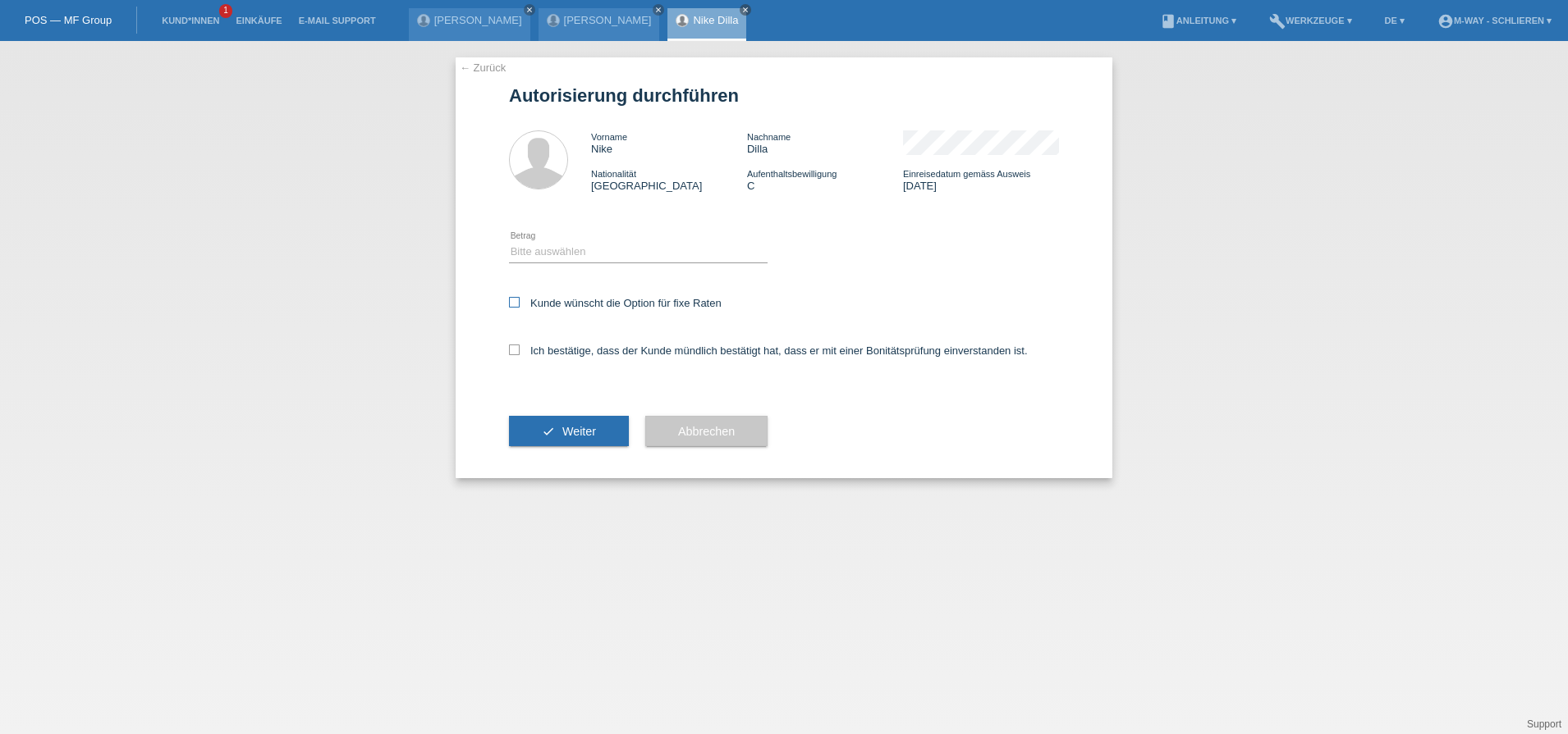
click at [517, 304] on icon at bounding box center [514, 302] width 11 height 11
click at [517, 304] on input "Kunde wünscht die Option für fixe Raten" at bounding box center [514, 302] width 11 height 11
checkbox input "true"
click at [516, 352] on icon at bounding box center [514, 350] width 11 height 11
click at [516, 352] on input "Ich bestätige, dass der Kunde mündlich bestätigt hat, dass er mit einer Bonität…" at bounding box center [514, 350] width 11 height 11
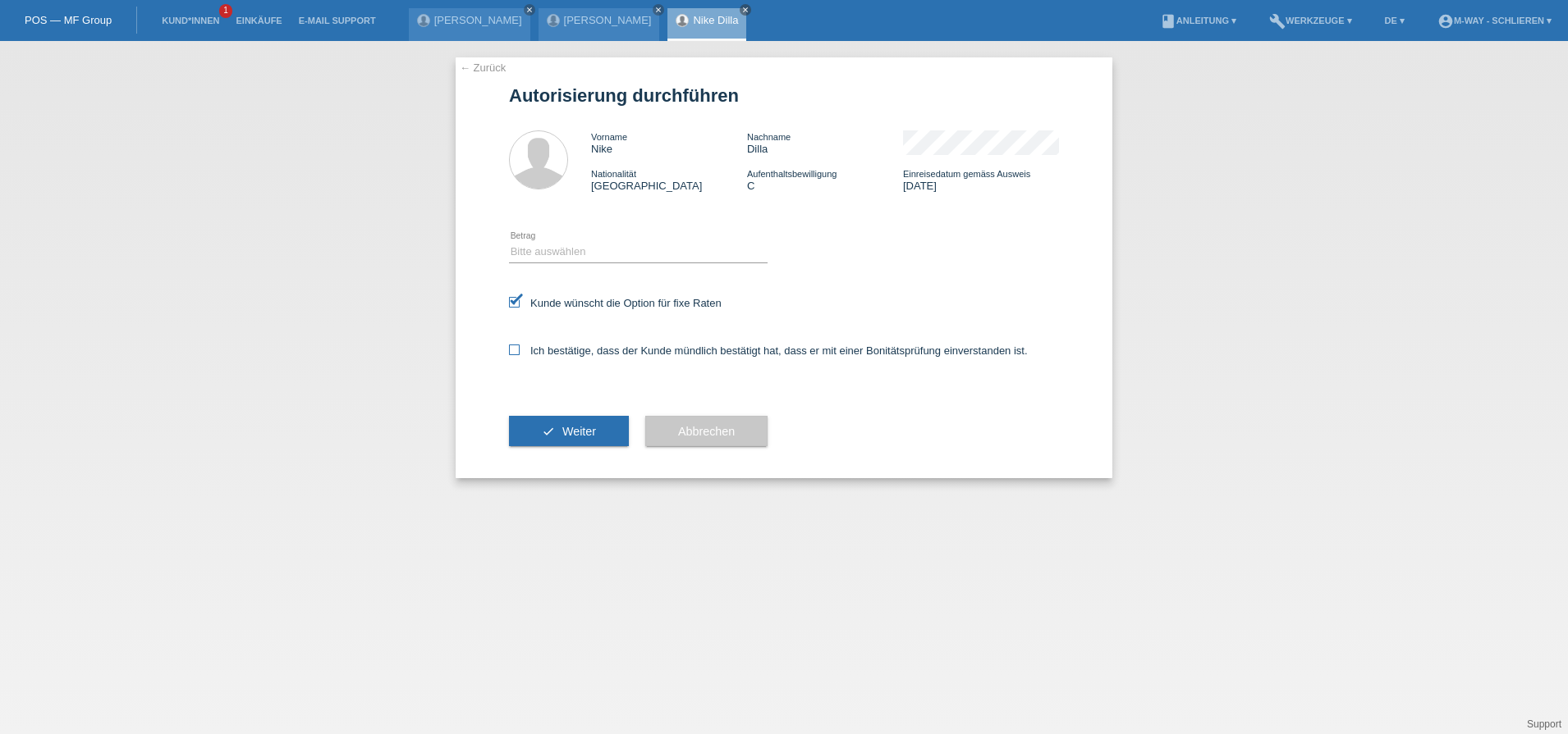
checkbox input "true"
click at [528, 260] on select "Bitte auswählen CHF 1.00 - CHF 499.00 CHF 500.00 - CHF 1'999.00 CHF 2'000.00 - …" at bounding box center [638, 252] width 259 height 19
select select "3"
click at [510, 242] on select "Bitte auswählen CHF 1.00 - CHF 499.00 CHF 500.00 - CHF 1'999.00 CHF 2'000.00 - …" at bounding box center [638, 252] width 259 height 19
click at [554, 422] on button "check Weiter" at bounding box center [569, 431] width 120 height 31
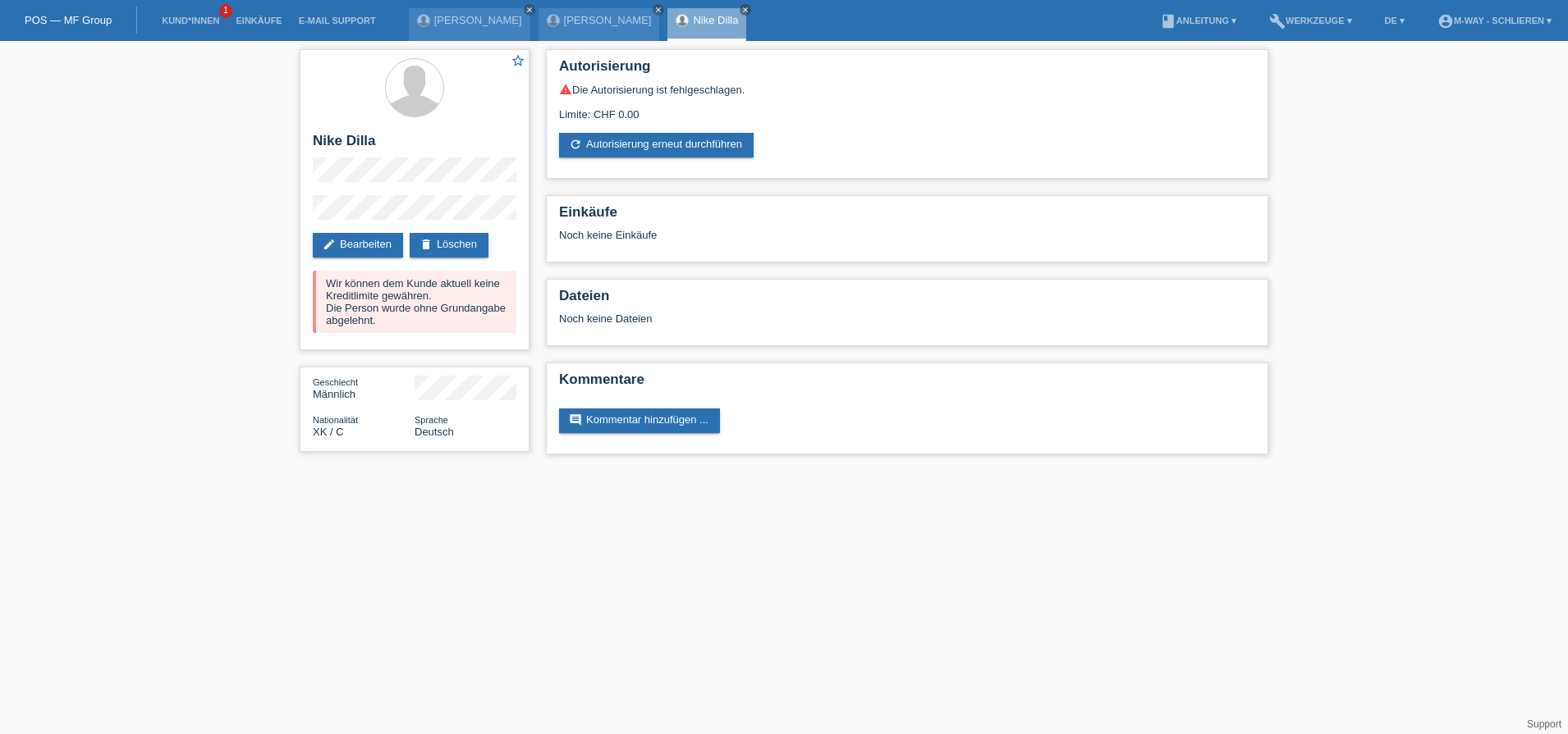
click at [70, 23] on link "POS — MF Group" at bounding box center [68, 20] width 87 height 12
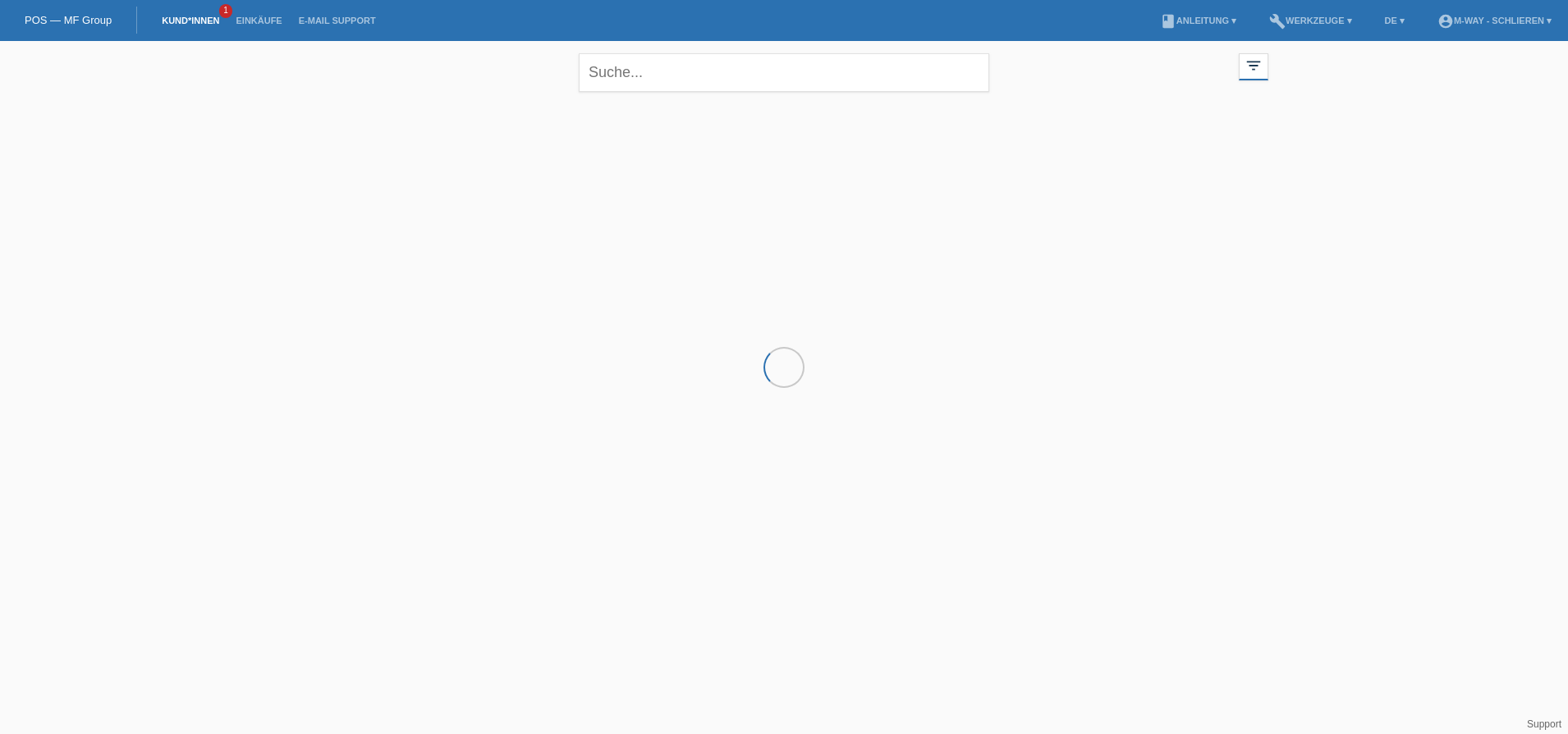
click at [70, 23] on link "POS — MF Group" at bounding box center [68, 20] width 87 height 12
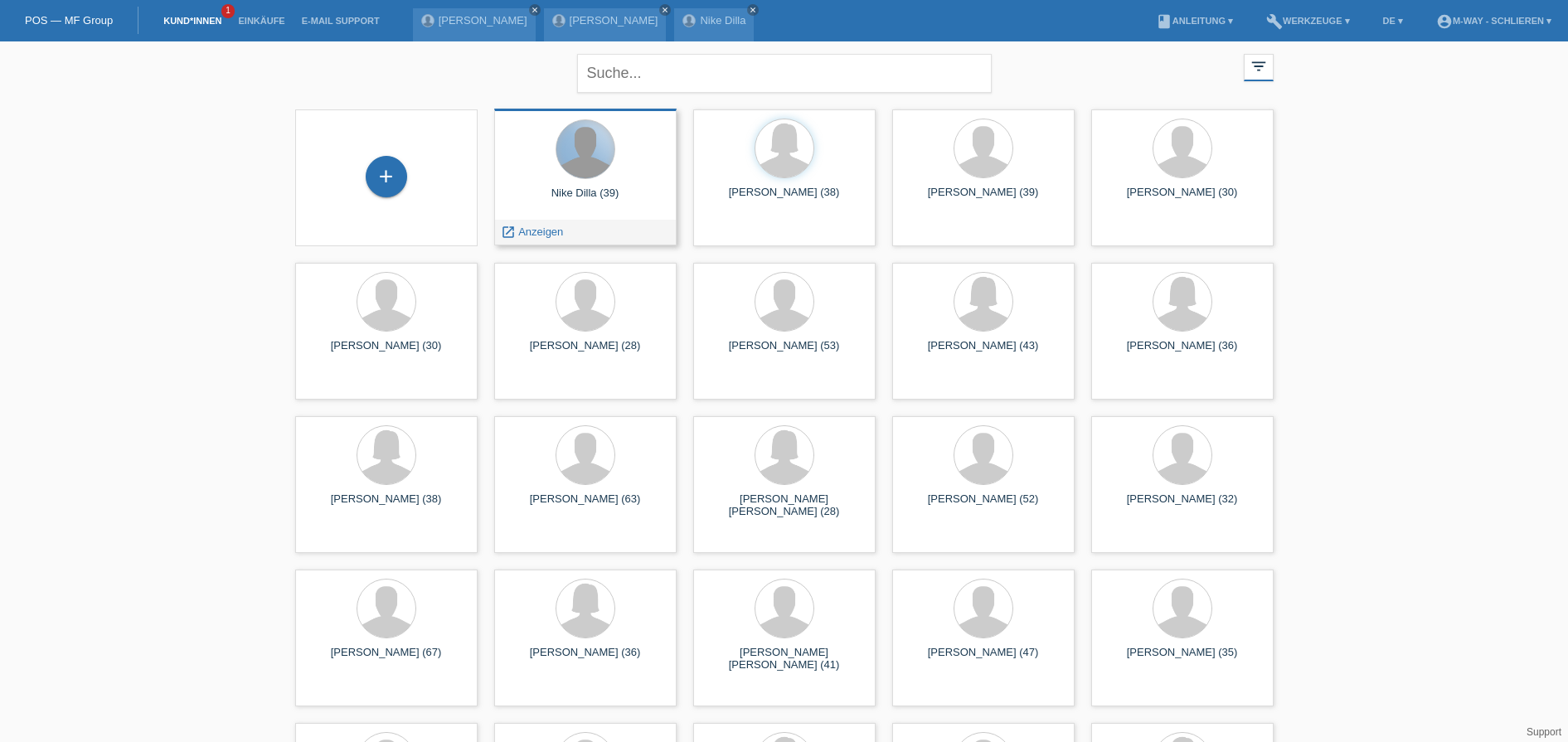
click at [589, 173] on div at bounding box center [585, 150] width 58 height 58
click at [548, 234] on span "Anzeigen" at bounding box center [541, 231] width 45 height 13
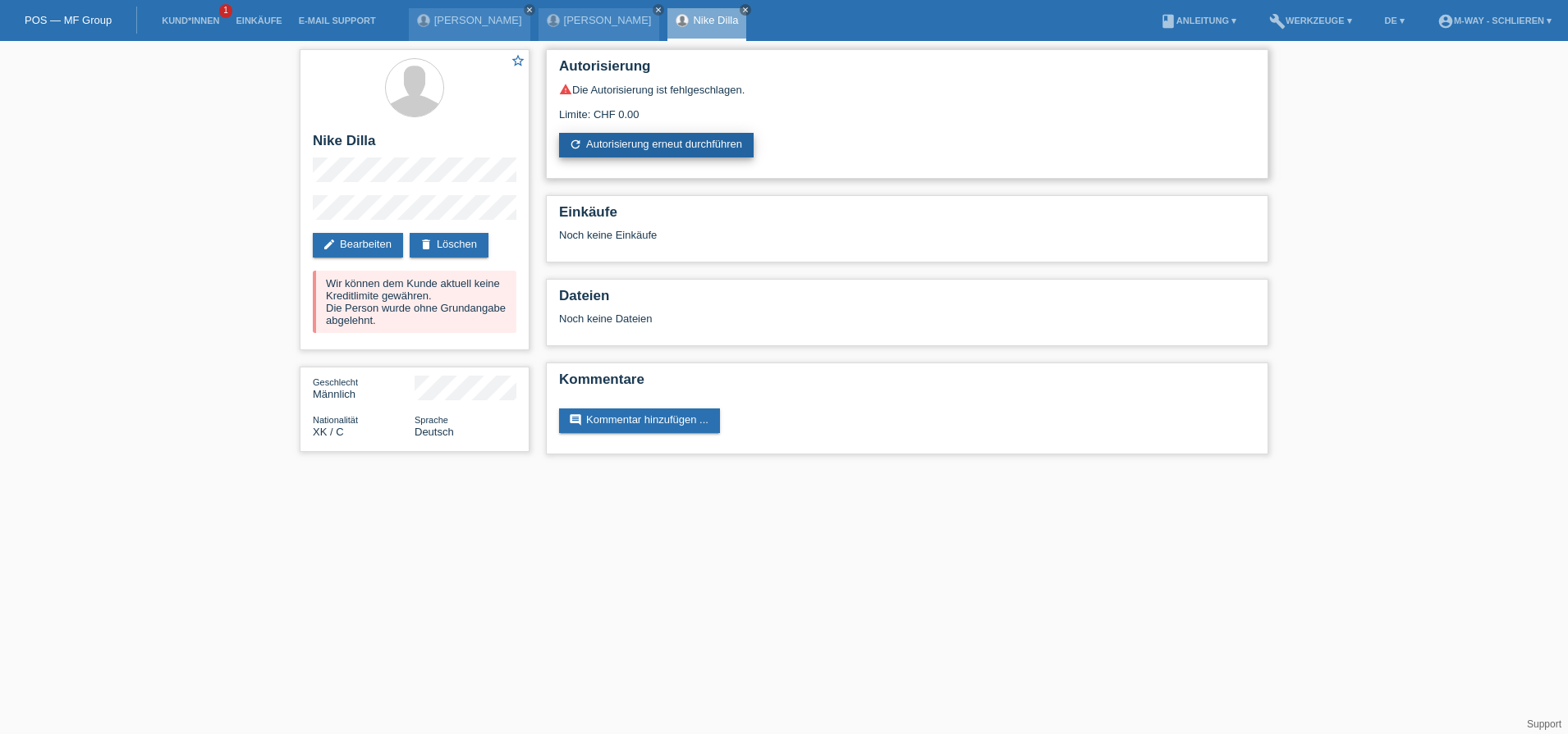
click at [610, 146] on link "refresh Autorisierung erneut durchführen" at bounding box center [657, 145] width 194 height 25
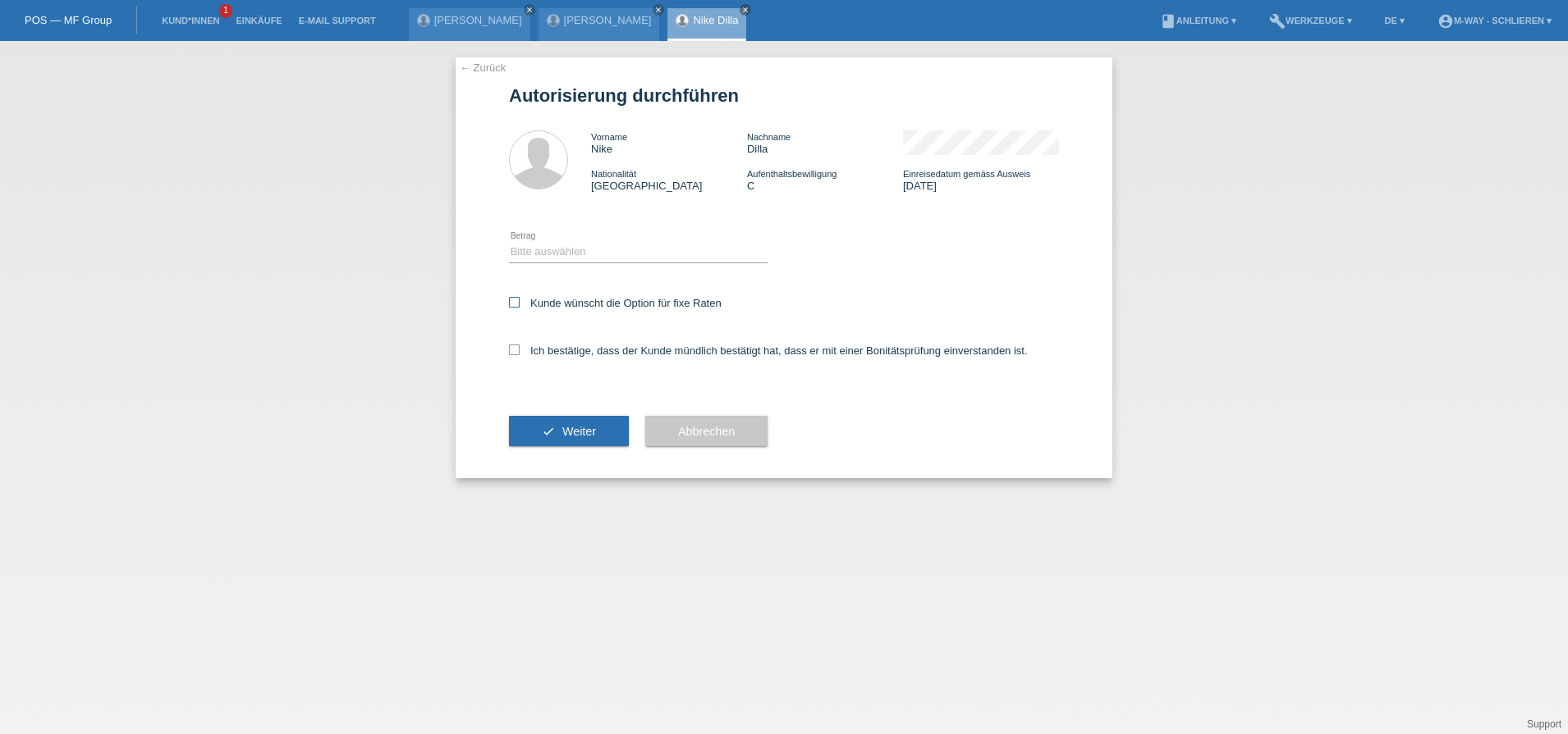
click at [510, 306] on icon at bounding box center [514, 302] width 11 height 11
click at [510, 306] on input "Kunde wünscht die Option für fixe Raten" at bounding box center [514, 302] width 11 height 11
checkbox input "true"
click at [527, 251] on select "Bitte auswählen CHF 1.00 - CHF 499.00 CHF 500.00 - CHF 1'999.00 CHF 2'000.00 - …" at bounding box center [638, 252] width 259 height 19
select select "3"
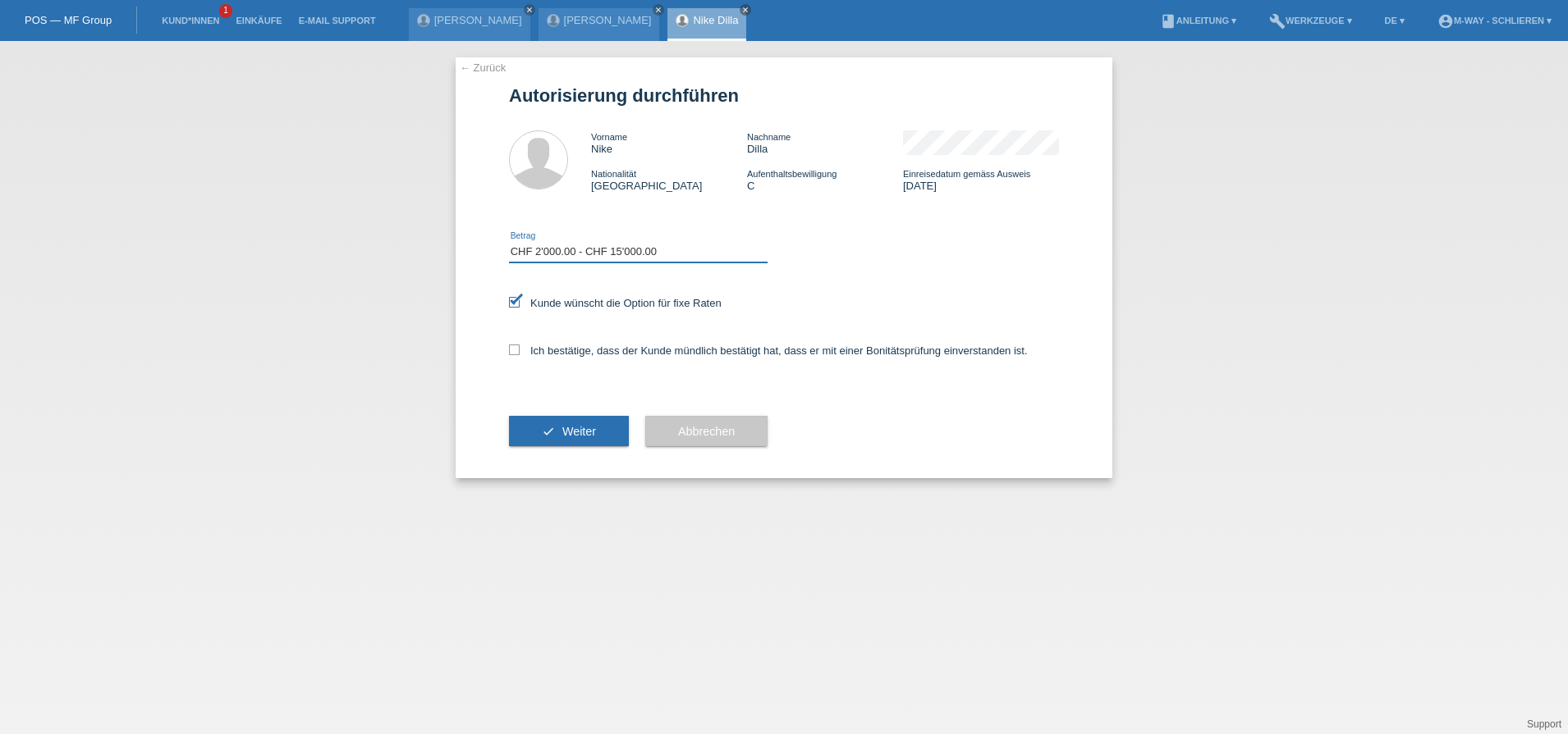
click at [510, 242] on select "Bitte auswählen CHF 1.00 - CHF 499.00 CHF 500.00 - CHF 1'999.00 CHF 2'000.00 - …" at bounding box center [638, 252] width 259 height 19
click at [517, 347] on icon at bounding box center [514, 350] width 11 height 11
click at [517, 347] on input "Ich bestätige, dass der Kunde mündlich bestätigt hat, dass er mit einer Bonität…" at bounding box center [514, 350] width 11 height 11
checkbox input "true"
click at [543, 428] on button "check Weiter" at bounding box center [569, 431] width 120 height 31
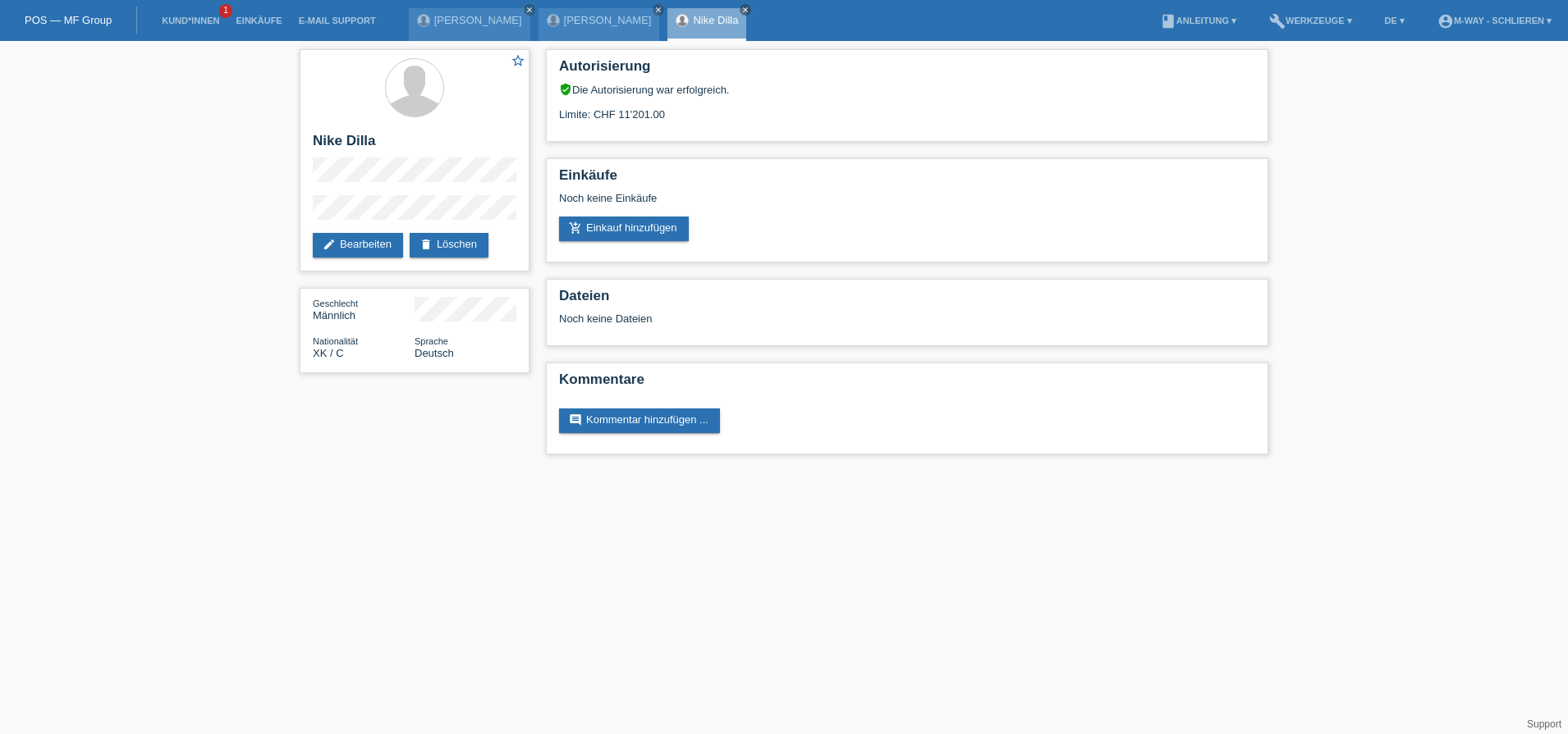
click at [59, 19] on link "POS — MF Group" at bounding box center [68, 20] width 87 height 12
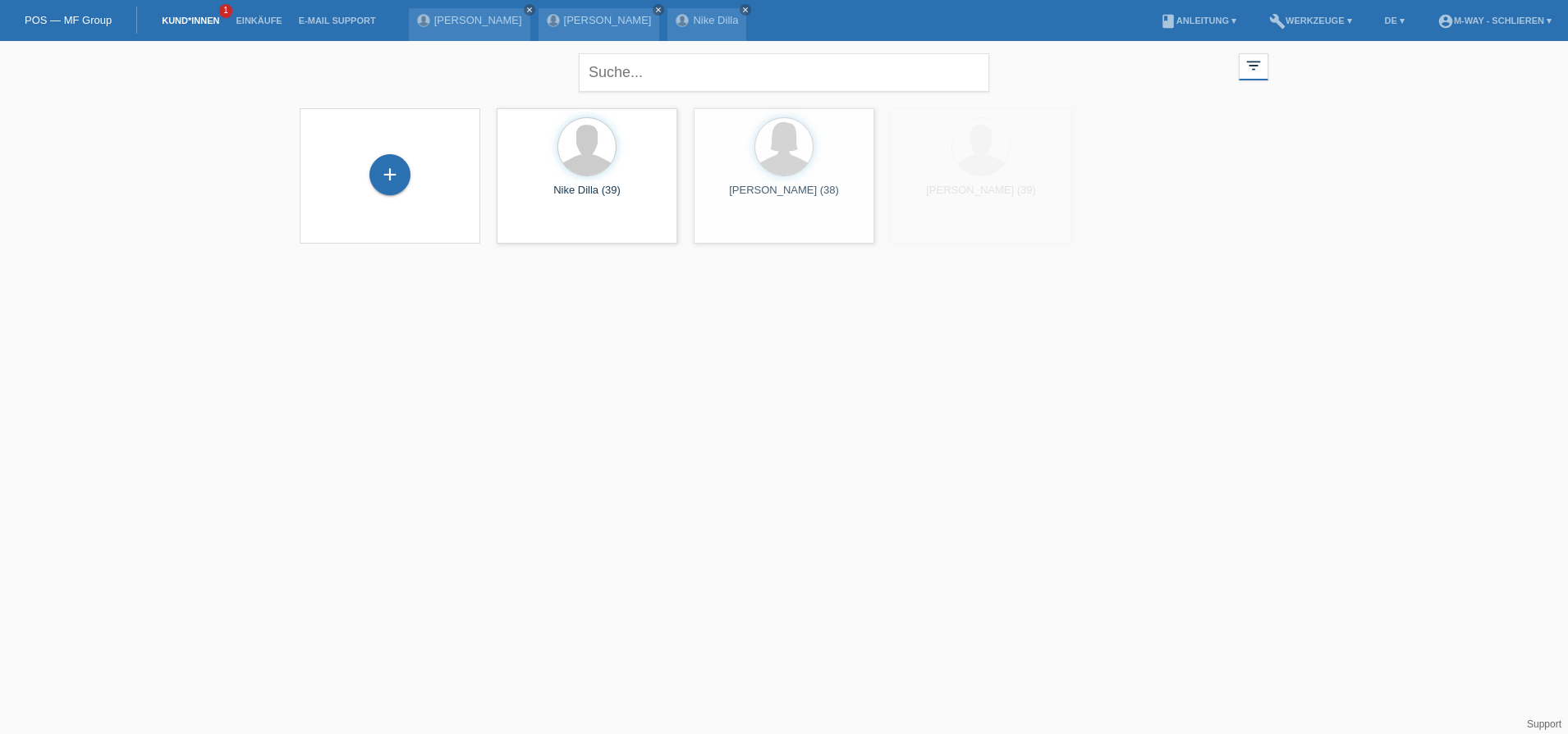
click at [104, 20] on link "POS — MF Group" at bounding box center [68, 20] width 87 height 12
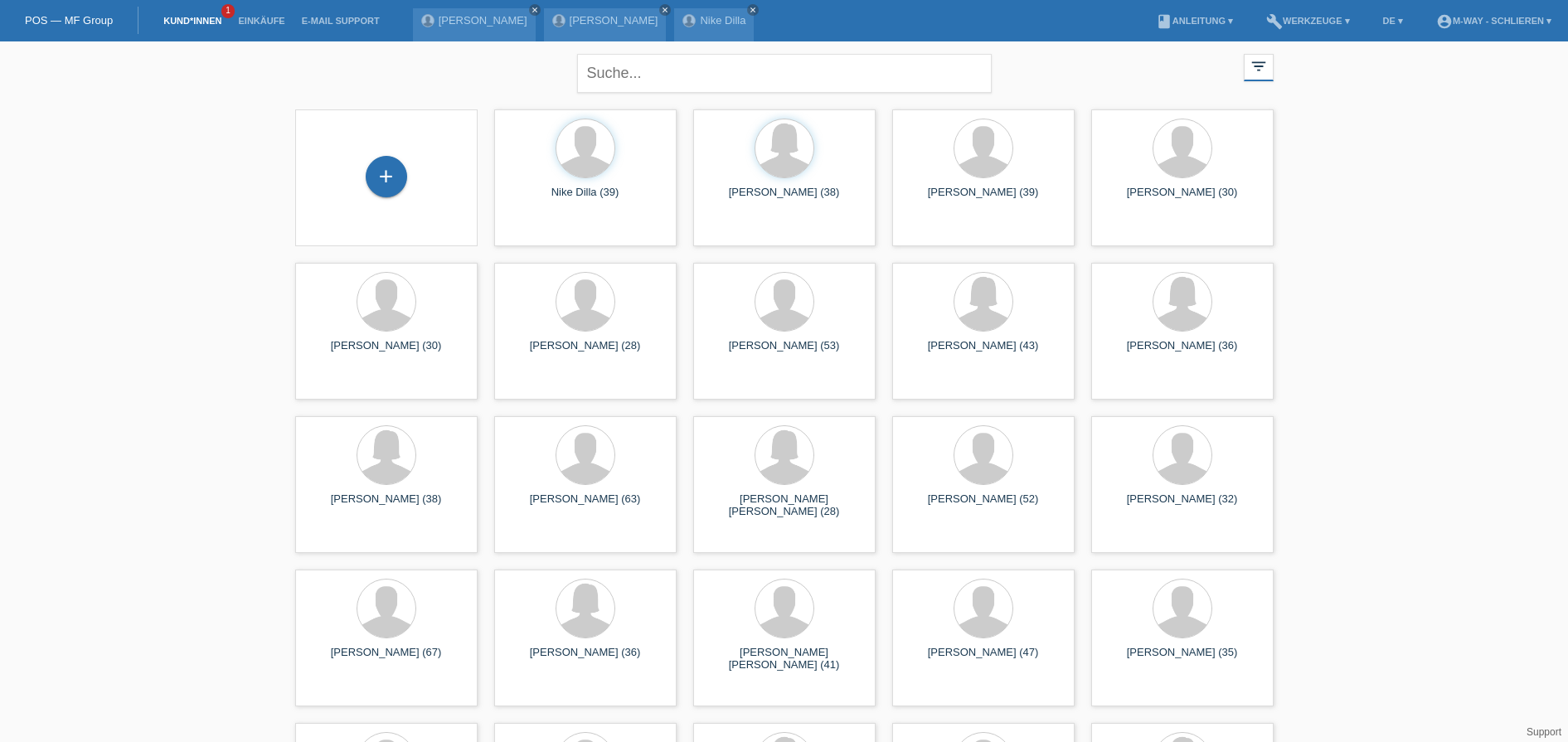
click at [93, 9] on div "POS — MF Group" at bounding box center [69, 20] width 139 height 27
click at [95, 15] on link "POS — MF Group" at bounding box center [69, 20] width 88 height 13
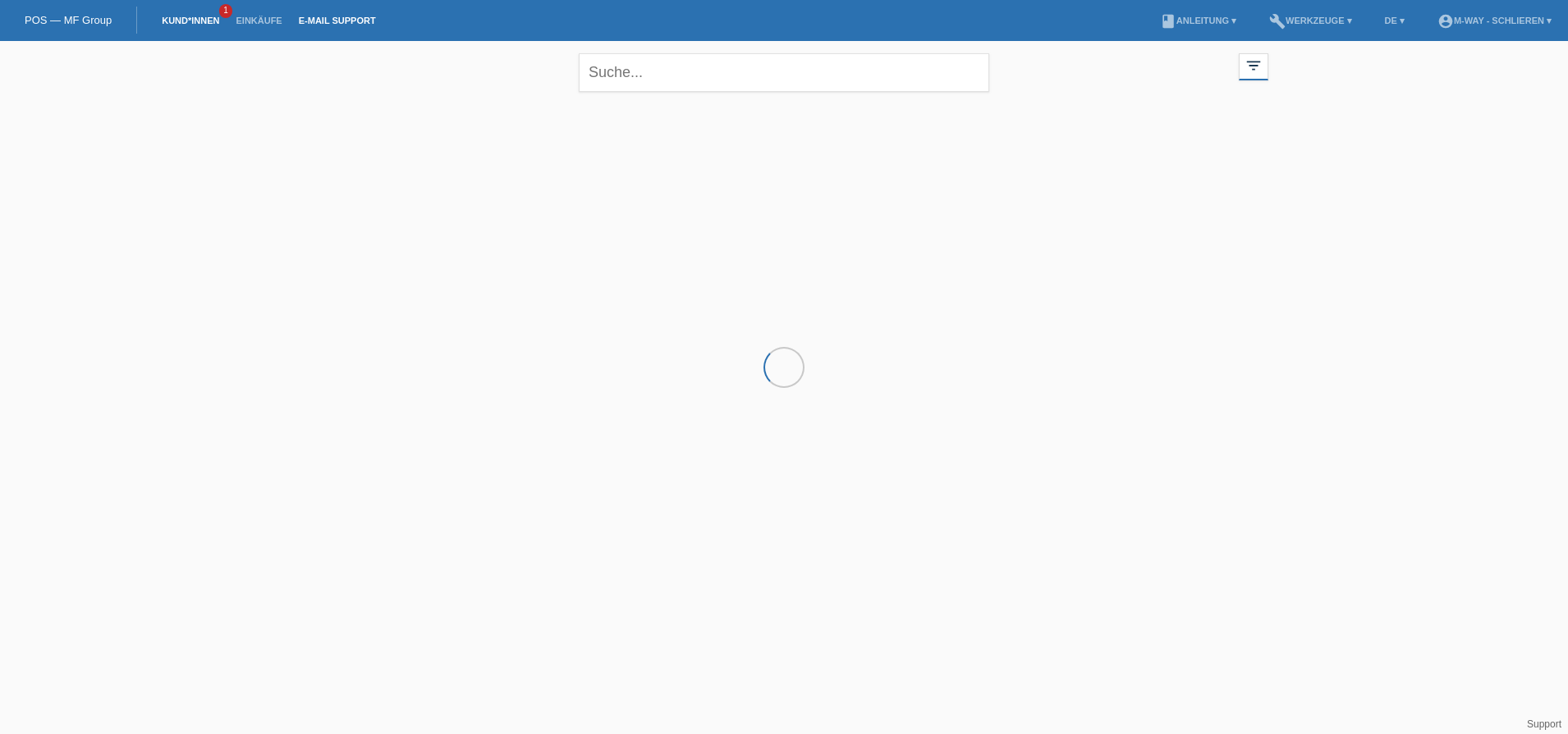
click at [321, 19] on link "E-Mail Support" at bounding box center [336, 20] width 93 height 10
